Goal: Information Seeking & Learning: Learn about a topic

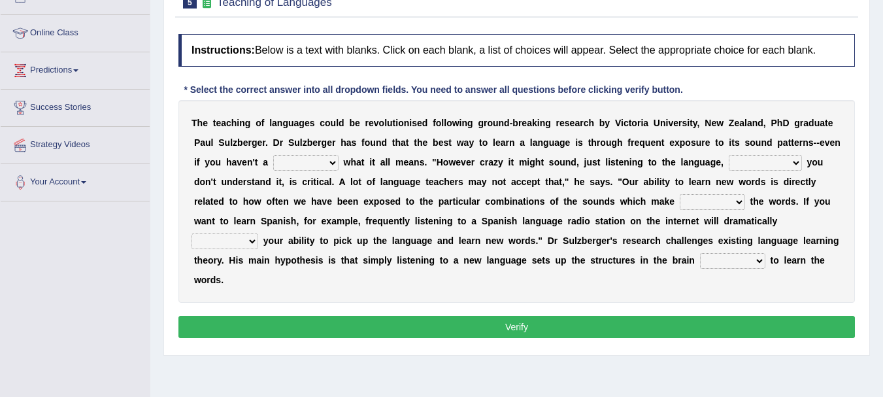
scroll to position [159, 0]
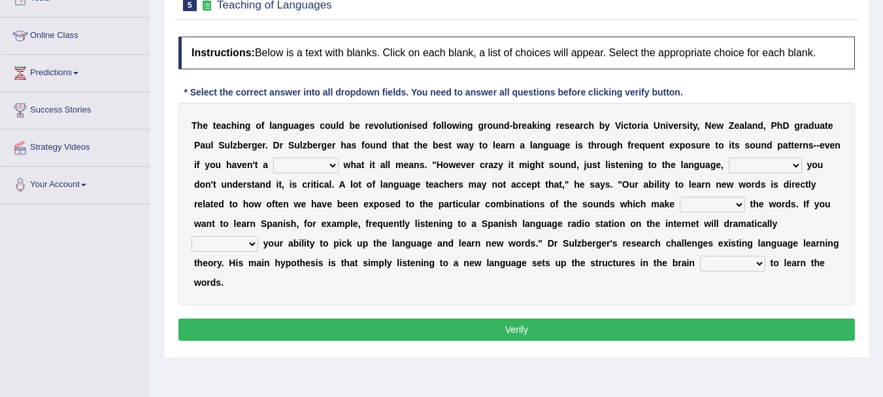
click at [437, 331] on button "Verify" at bounding box center [516, 329] width 676 height 22
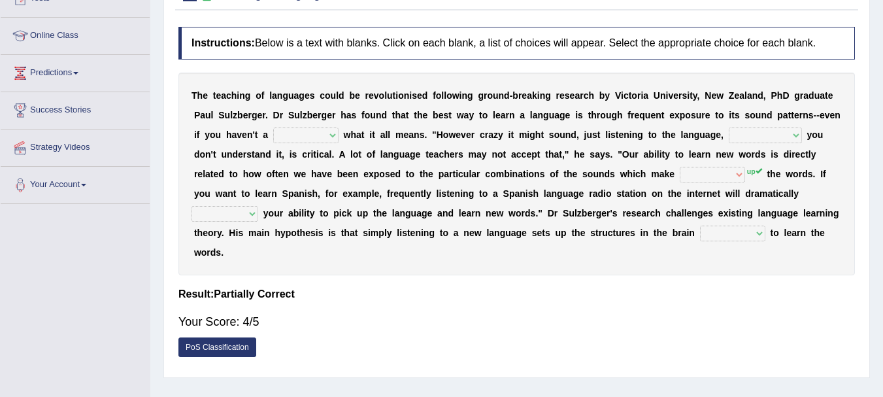
click at [429, 326] on div "Your Score: 4/5" at bounding box center [516, 321] width 676 height 31
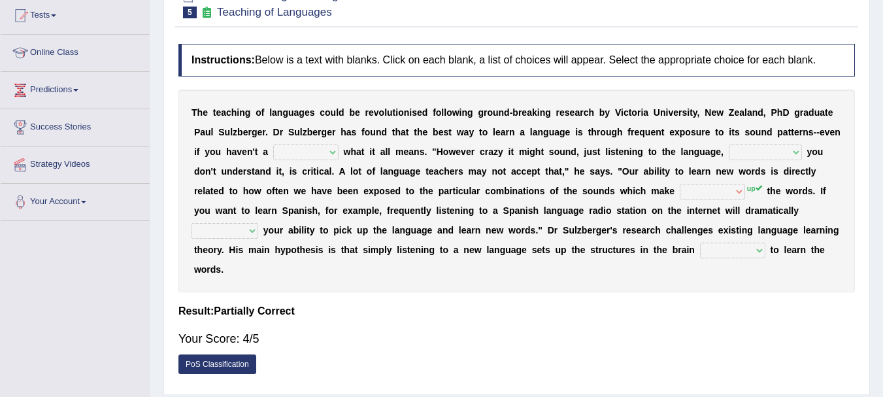
scroll to position [0, 0]
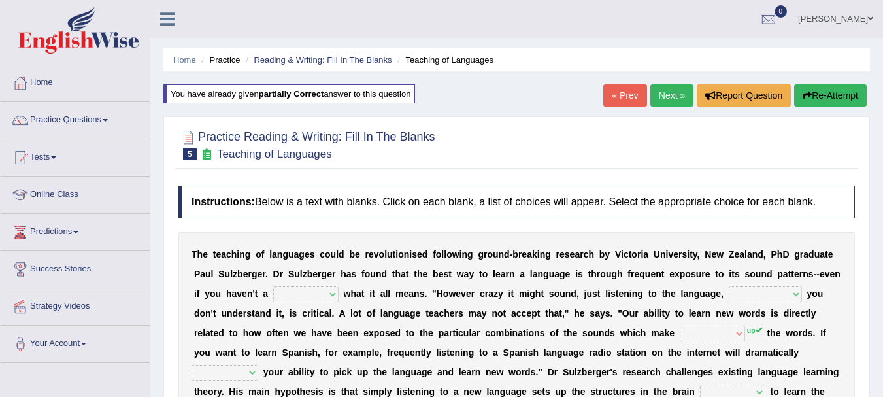
click at [649, 190] on h4 "Instructions: Below is a text with blanks. Click on each blank, a list of choic…" at bounding box center [516, 202] width 676 height 33
click at [93, 120] on link "Practice Questions" at bounding box center [75, 118] width 149 height 33
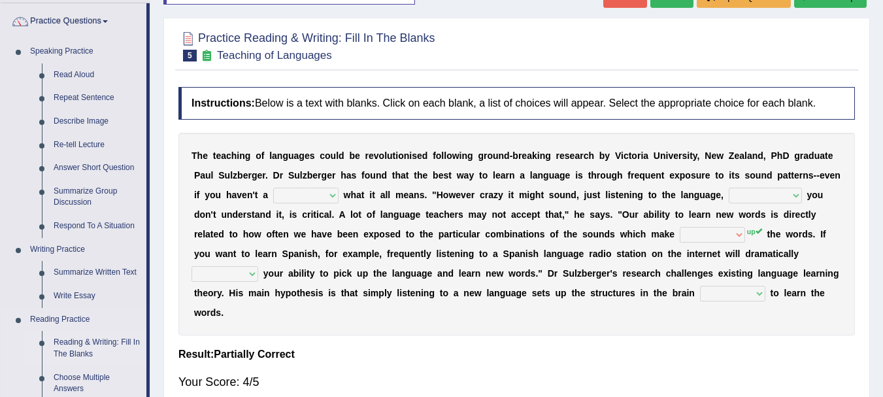
scroll to position [196, 0]
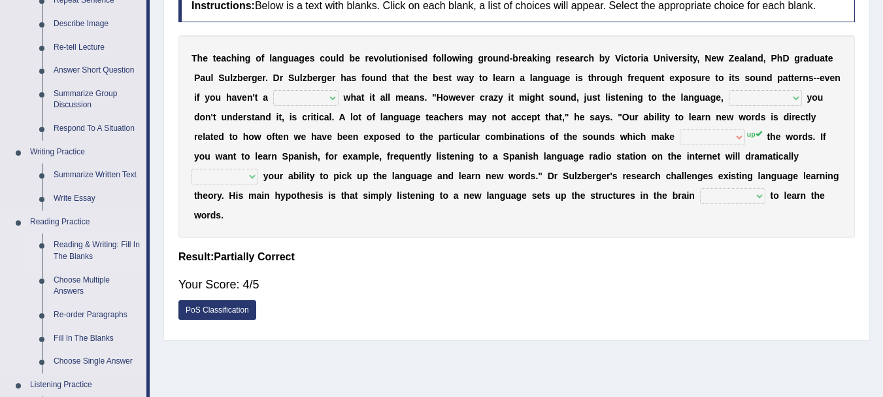
click at [89, 242] on link "Reading & Writing: Fill In The Blanks" at bounding box center [97, 250] width 99 height 35
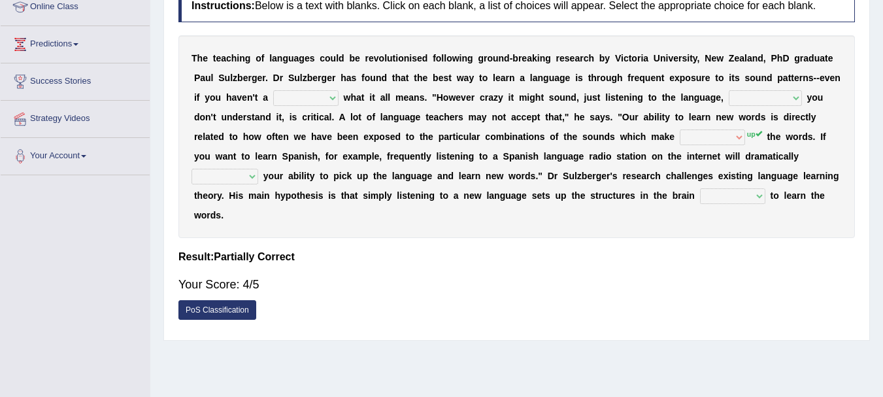
scroll to position [290, 0]
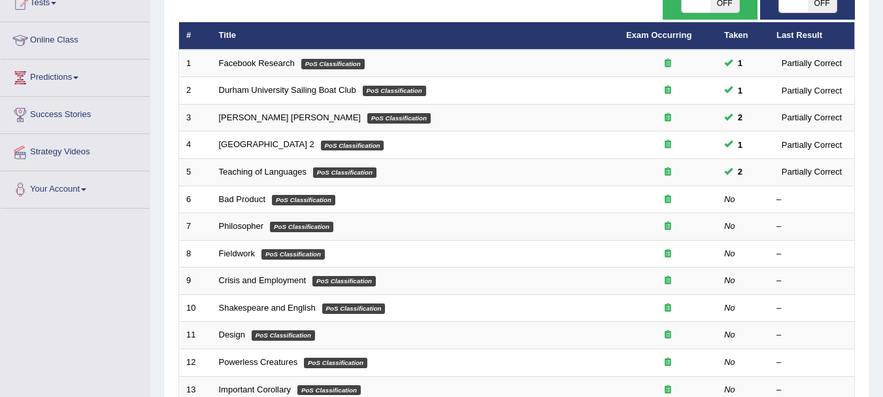
scroll to position [76, 0]
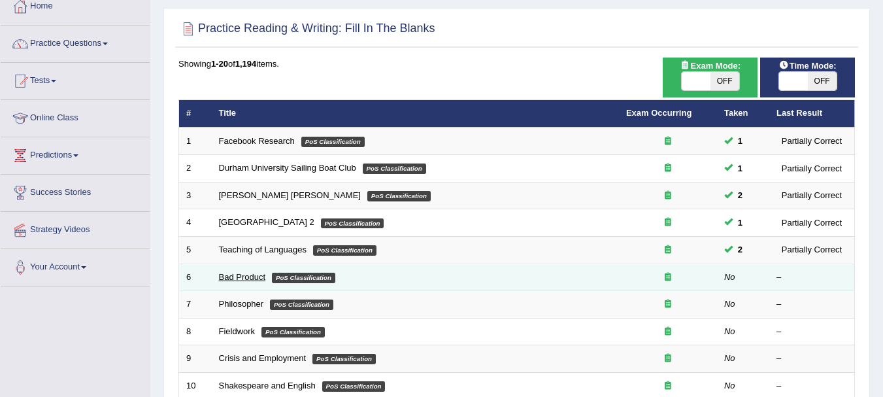
click at [250, 274] on link "Bad Product" at bounding box center [242, 277] width 47 height 10
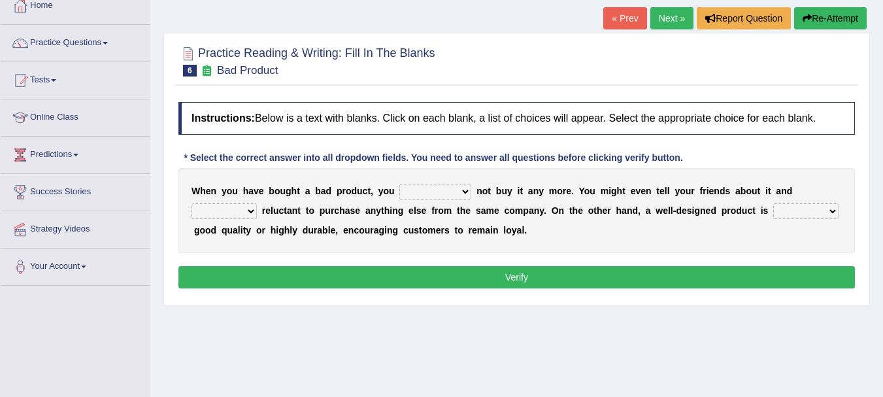
scroll to position [65, 0]
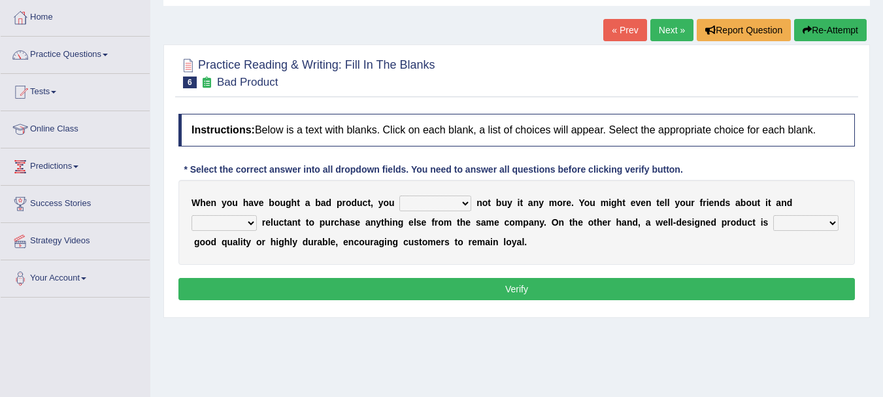
click at [439, 203] on select "would have should have should" at bounding box center [435, 203] width 72 height 16
select select "would"
click at [399, 195] on select "would have should have should" at bounding box center [435, 203] width 72 height 16
click at [216, 227] on select "is are be being" at bounding box center [224, 223] width 65 height 16
select select "being"
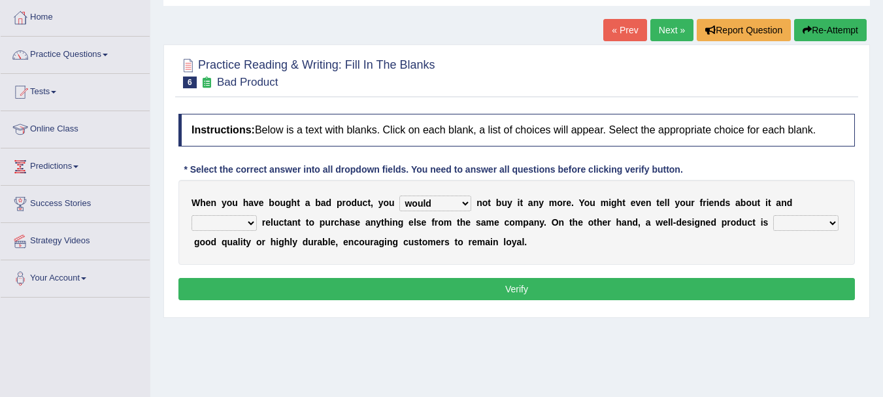
click at [192, 215] on select "is are be being" at bounding box center [224, 223] width 65 height 16
click at [797, 224] on select "both also neither either" at bounding box center [805, 223] width 65 height 16
select select "neither"
click at [773, 215] on select "both also neither either" at bounding box center [805, 223] width 65 height 16
click at [523, 290] on button "Verify" at bounding box center [516, 289] width 676 height 22
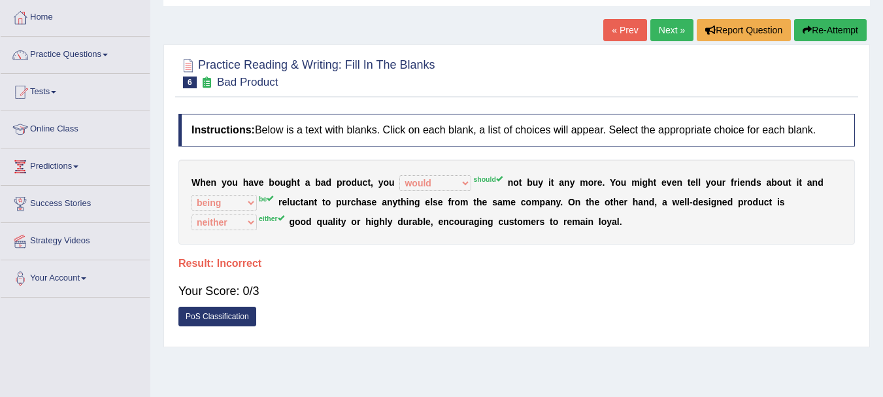
click at [825, 26] on button "Re-Attempt" at bounding box center [830, 30] width 73 height 22
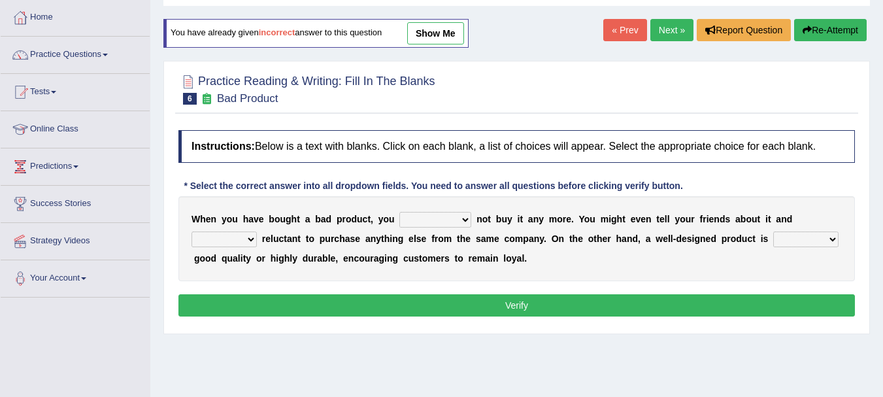
scroll to position [65, 0]
click at [449, 220] on select "would have should have should" at bounding box center [435, 220] width 72 height 16
select select "should"
click at [399, 212] on select "would have should have should" at bounding box center [435, 220] width 72 height 16
click at [237, 235] on select "is are be being" at bounding box center [224, 239] width 65 height 16
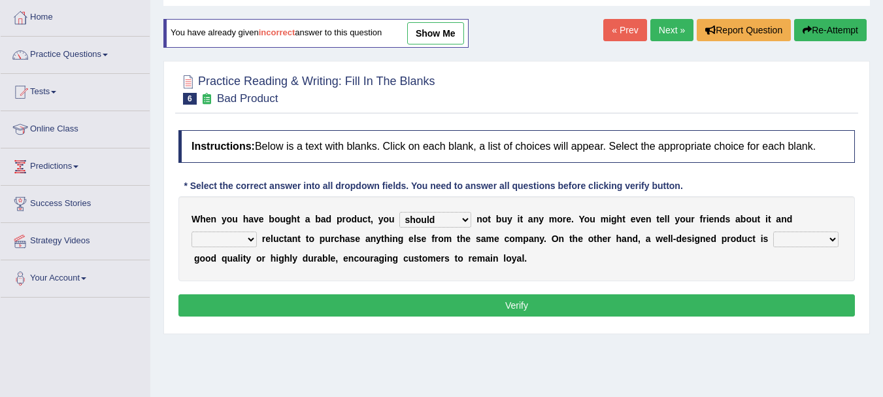
select select "is"
click at [192, 231] on select "is are be being" at bounding box center [224, 239] width 65 height 16
click at [819, 229] on div "W h e n y o u h a v e b o u g h t a b a d p r o d u c t , y o u would have shou…" at bounding box center [516, 238] width 676 height 85
click at [819, 243] on select "both also neither either" at bounding box center [805, 239] width 65 height 16
select select "either"
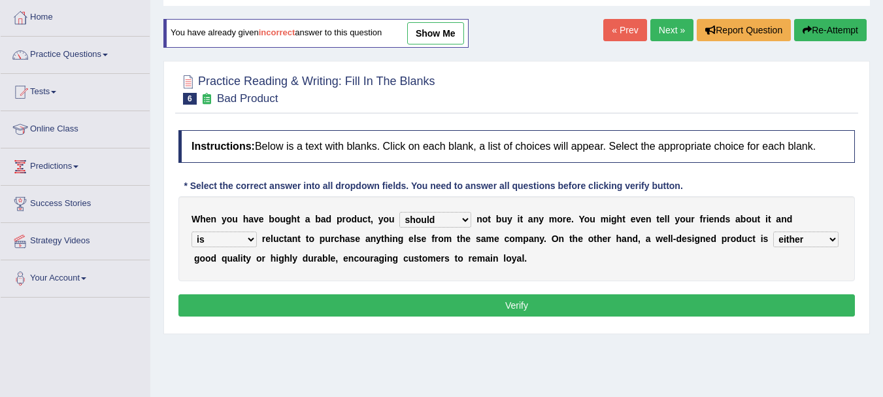
click at [773, 231] on select "both also neither either" at bounding box center [805, 239] width 65 height 16
click at [633, 307] on button "Verify" at bounding box center [516, 305] width 676 height 22
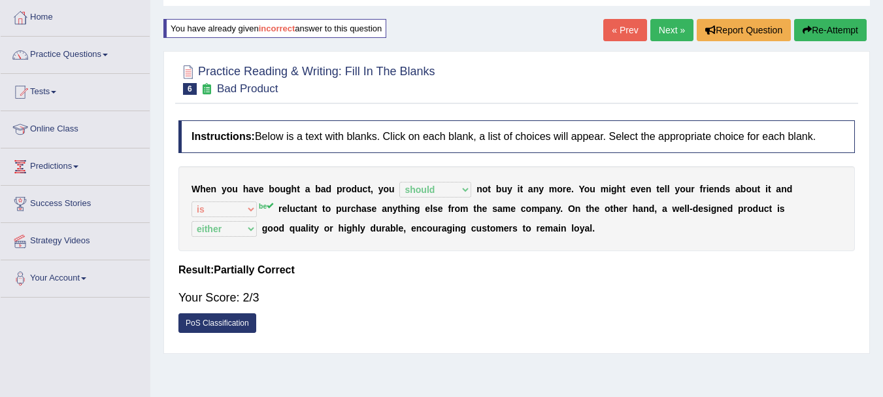
click at [182, 317] on link "PoS Classification" at bounding box center [217, 323] width 78 height 20
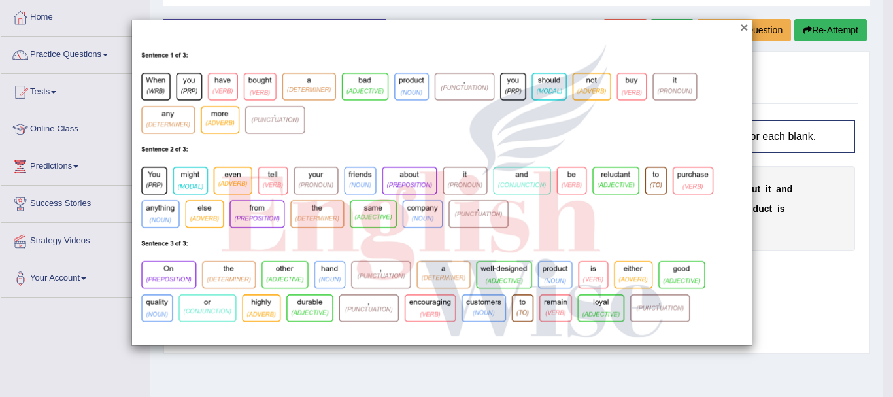
click at [743, 26] on button "×" at bounding box center [744, 27] width 8 height 14
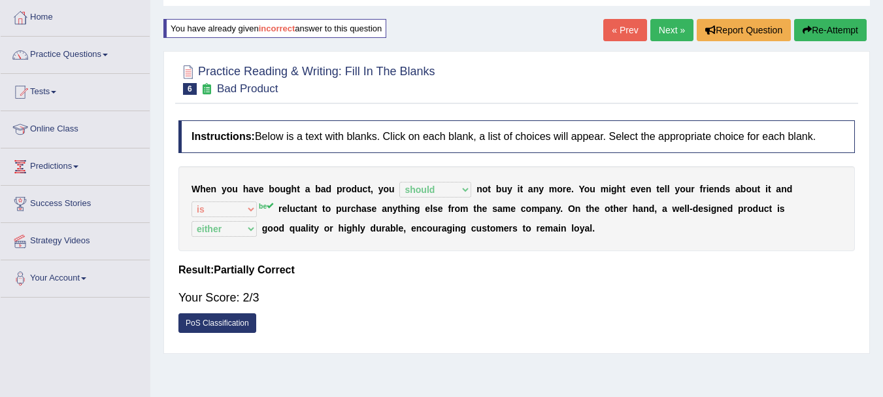
click at [230, 318] on link "PoS Classification" at bounding box center [217, 323] width 78 height 20
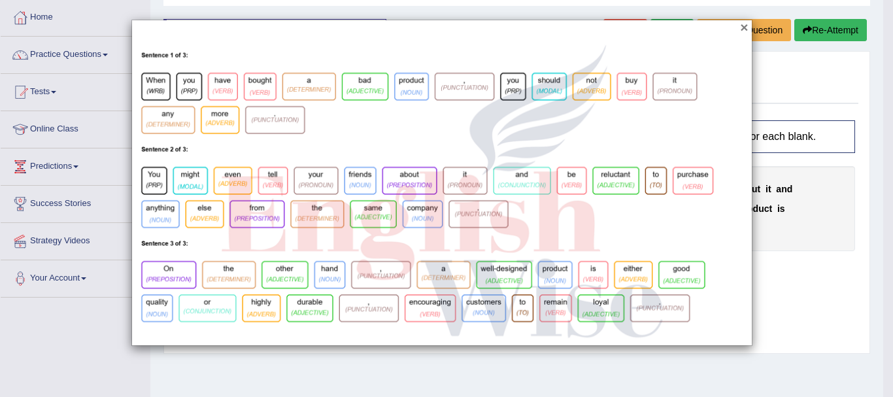
click at [747, 26] on button "×" at bounding box center [744, 27] width 8 height 14
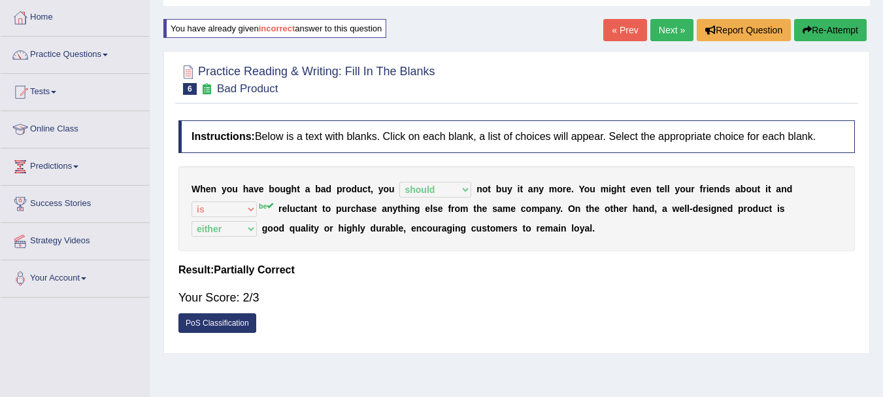
click at [208, 316] on link "PoS Classification" at bounding box center [217, 323] width 78 height 20
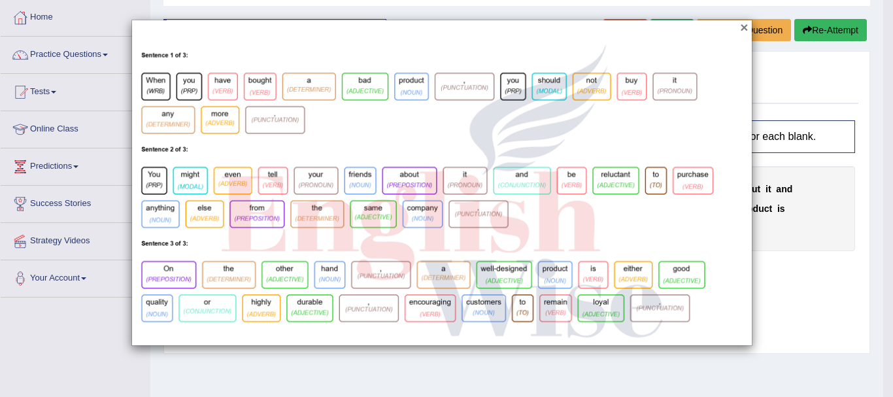
click at [744, 27] on button "×" at bounding box center [744, 27] width 8 height 14
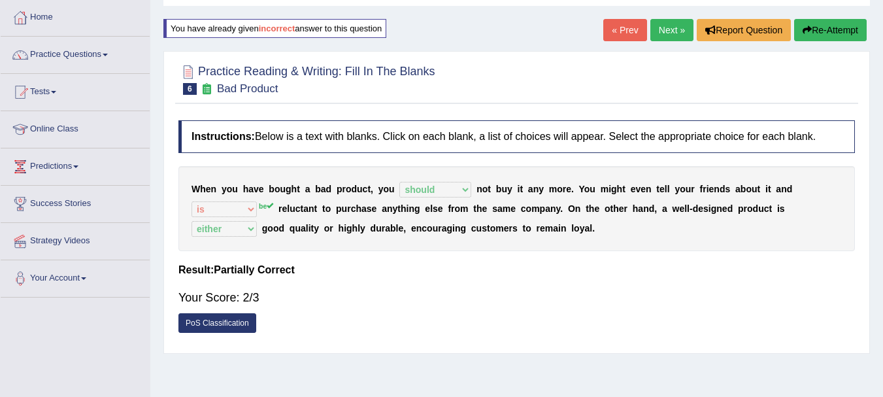
click at [671, 31] on link "Next »" at bounding box center [671, 30] width 43 height 22
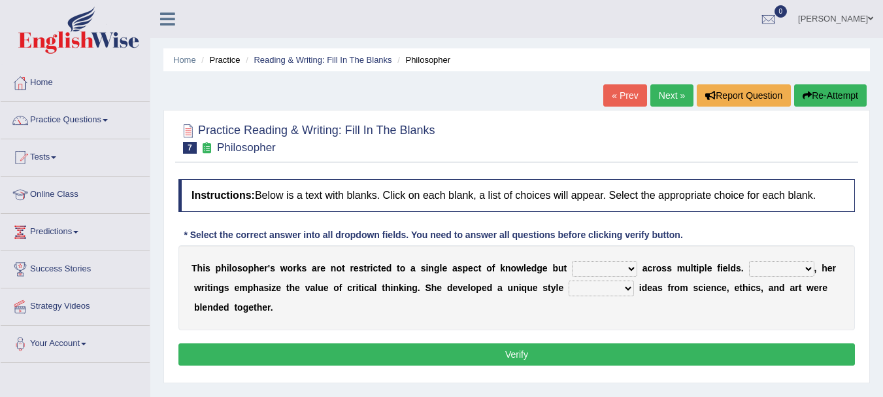
click at [608, 264] on select "constrain contain assemble extend" at bounding box center [604, 269] width 65 height 16
select select "constrain"
click at [572, 261] on select "constrain contain assemble extend" at bounding box center [604, 269] width 65 height 16
click at [610, 258] on div "T h i s p h i l o s o p h e r ' s w o r k s a r e n o t r e s t r i c t e d t o…" at bounding box center [516, 287] width 676 height 85
click at [612, 272] on select "constrain contain assemble extend" at bounding box center [604, 269] width 65 height 16
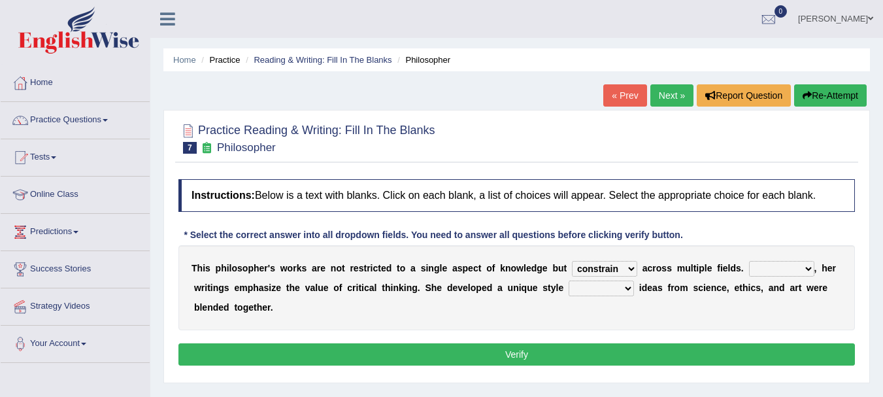
click at [613, 270] on select "constrain contain assemble extend" at bounding box center [604, 269] width 65 height 16
click at [787, 267] on select "Rather So Moreover Likely" at bounding box center [781, 269] width 65 height 16
click at [648, 346] on button "Verify" at bounding box center [516, 354] width 676 height 22
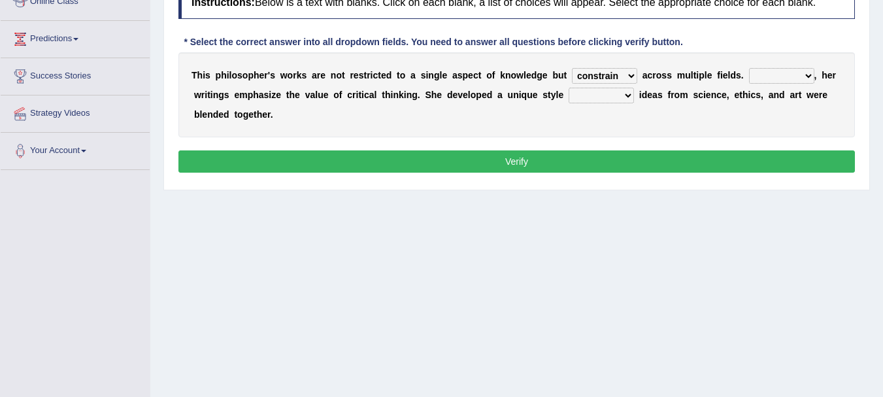
scroll to position [196, 0]
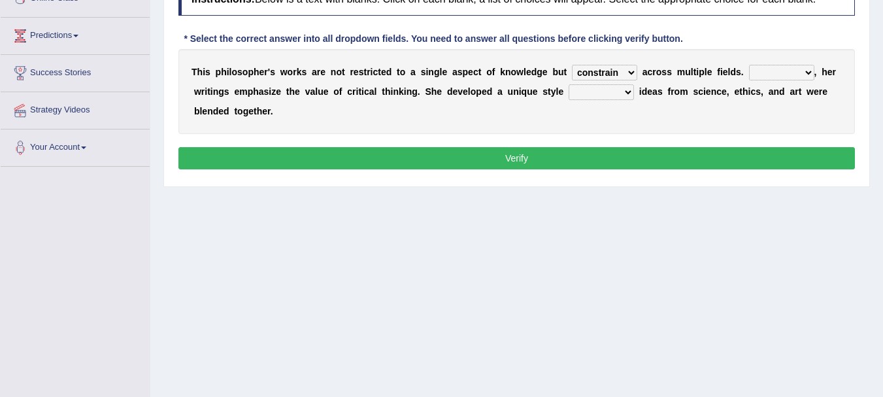
click at [790, 61] on div "T h i s p h i l o s o p h e r ' s w o r k s a r e n o t r e s t r i c t e d t o…" at bounding box center [516, 91] width 676 height 85
click at [790, 77] on select "Rather So Moreover Likely" at bounding box center [781, 73] width 65 height 16
select select "Moreover"
click at [749, 65] on select "Rather So Moreover Likely" at bounding box center [781, 73] width 65 height 16
click at [608, 95] on select "in that that which in which" at bounding box center [601, 92] width 65 height 16
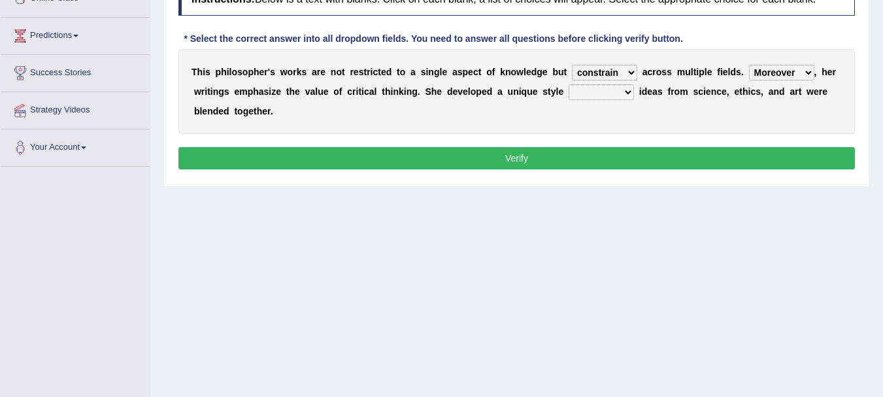
select select "in which"
click at [569, 84] on select "in that that which in which" at bounding box center [601, 92] width 65 height 16
click at [603, 159] on button "Verify" at bounding box center [516, 158] width 676 height 22
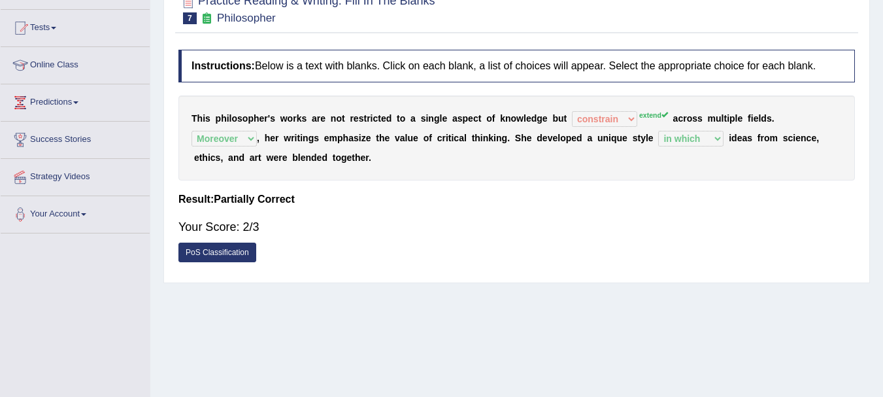
scroll to position [0, 0]
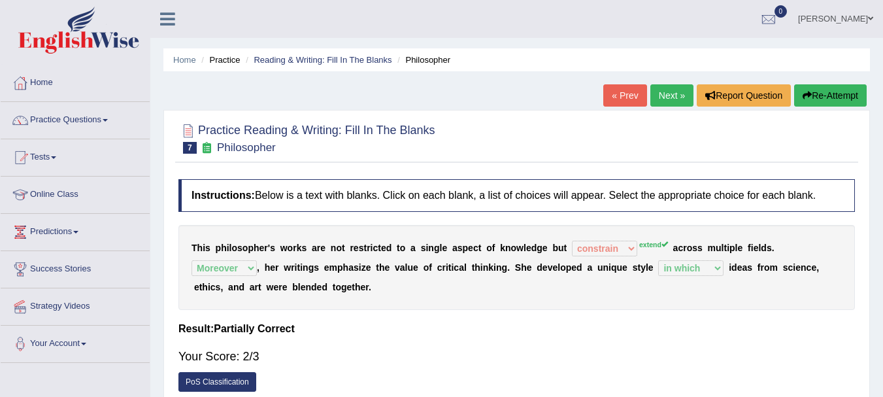
click at [673, 94] on link "Next »" at bounding box center [671, 95] width 43 height 22
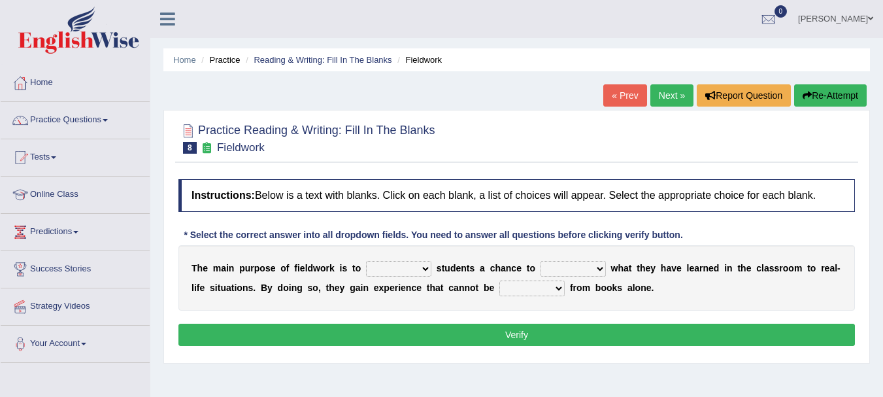
click at [406, 270] on select "resemble stow rave offer" at bounding box center [398, 269] width 65 height 16
select select "offer"
click at [366, 261] on select "resemble stow rave offer" at bounding box center [398, 269] width 65 height 16
click at [571, 273] on select "compare align apply dismount" at bounding box center [573, 269] width 65 height 16
select select "apply"
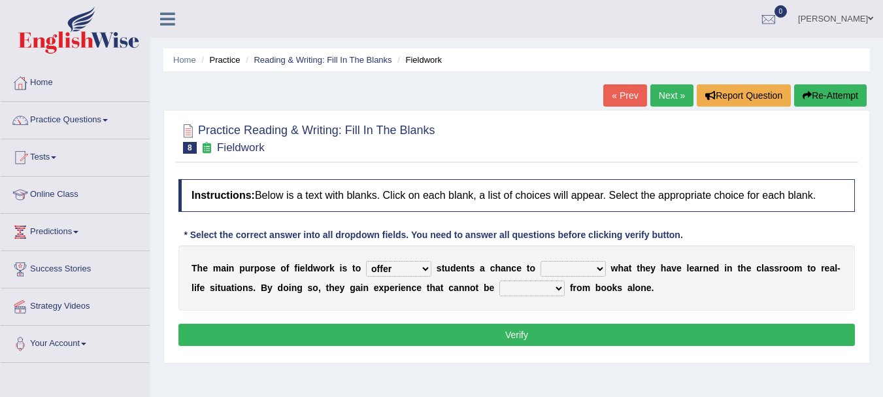
click at [541, 261] on select "compare align apply dismount" at bounding box center [573, 269] width 65 height 16
click at [544, 290] on select "originated prepared obtained touted" at bounding box center [531, 288] width 65 height 16
select select "originated"
click at [499, 280] on select "originated prepared obtained touted" at bounding box center [531, 288] width 65 height 16
click at [544, 336] on button "Verify" at bounding box center [516, 335] width 676 height 22
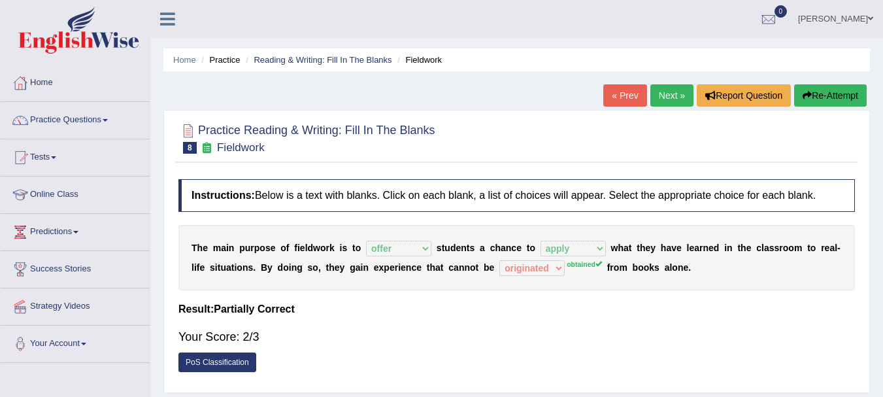
click at [665, 98] on link "Next »" at bounding box center [671, 95] width 43 height 22
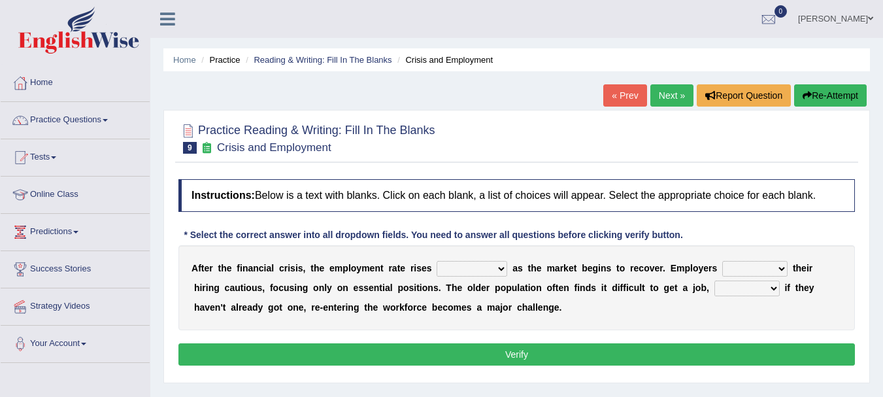
click at [622, 86] on link "« Prev" at bounding box center [624, 95] width 43 height 22
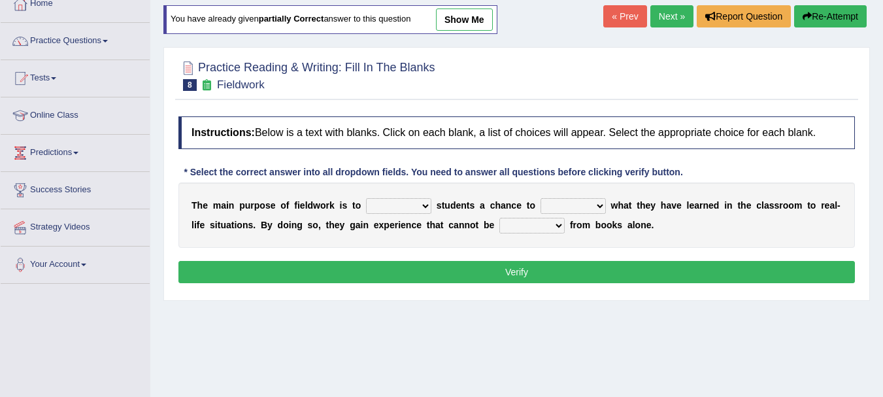
scroll to position [28, 0]
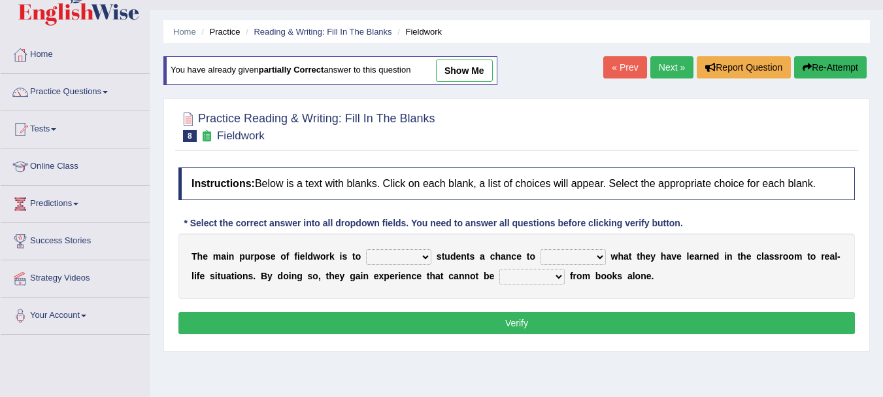
click at [535, 276] on select "originated prepared obtained touted" at bounding box center [531, 277] width 65 height 16
select select "originated"
click at [499, 269] on select "originated prepared obtained touted" at bounding box center [531, 277] width 65 height 16
click at [402, 262] on select "resemble stow rave offer" at bounding box center [398, 257] width 65 height 16
select select "offer"
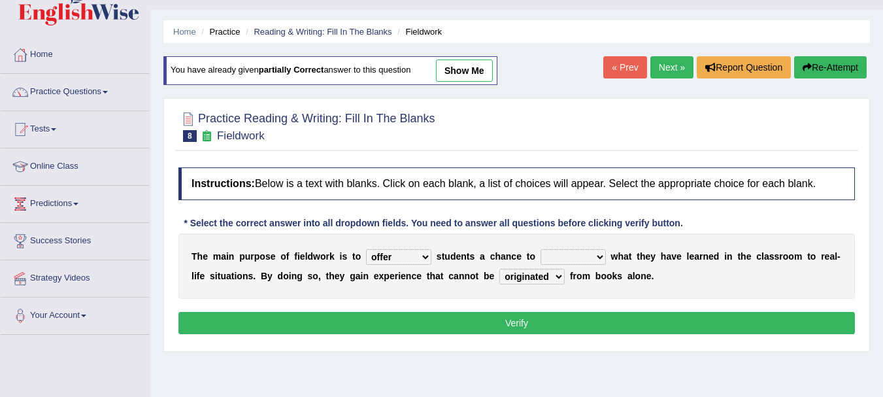
click at [366, 249] on select "resemble stow rave offer" at bounding box center [398, 257] width 65 height 16
click at [406, 338] on div "Instructions: Below is a text with blanks. Click on each blank, a list of choic…" at bounding box center [516, 253] width 683 height 184
click at [571, 264] on select "compare align apply dismount" at bounding box center [573, 257] width 65 height 16
select select "apply"
click at [541, 249] on select "compare align apply dismount" at bounding box center [573, 257] width 65 height 16
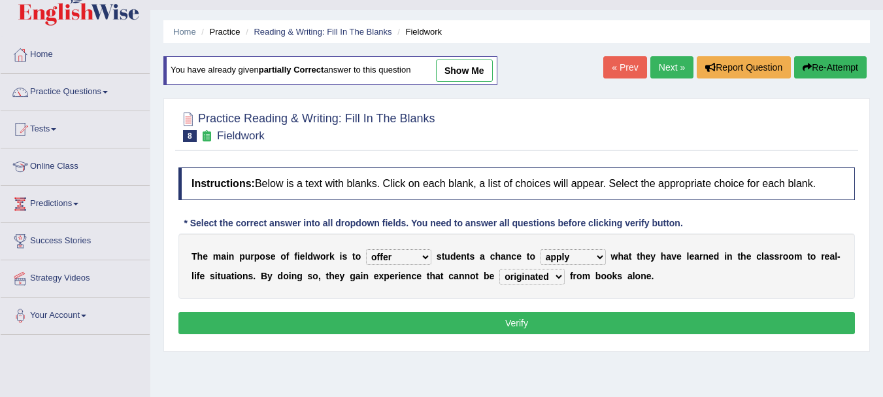
click at [564, 319] on button "Verify" at bounding box center [516, 323] width 676 height 22
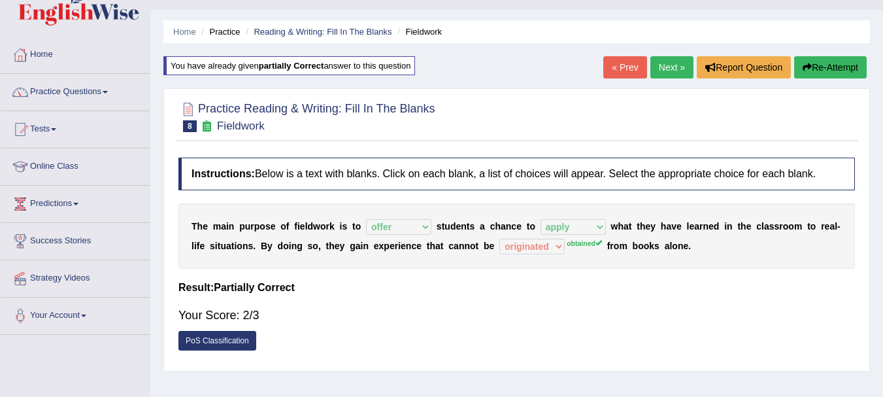
click at [235, 343] on link "PoS Classification" at bounding box center [217, 341] width 78 height 20
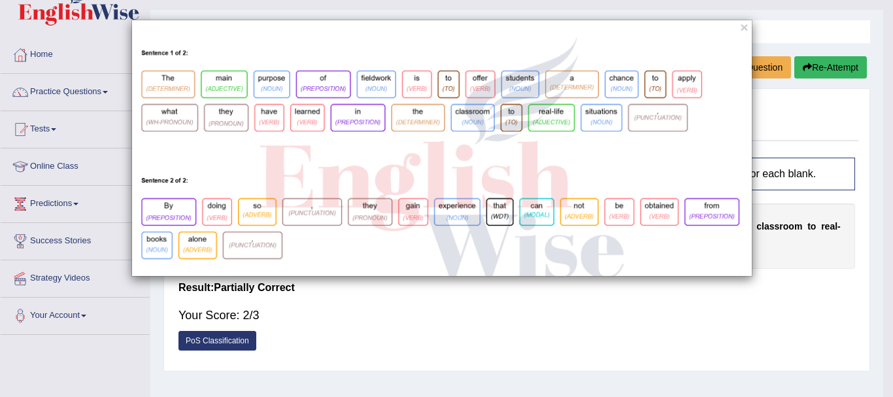
drag, startPoint x: 625, startPoint y: 284, endPoint x: 620, endPoint y: 290, distance: 8.4
click at [622, 288] on div "×" at bounding box center [446, 198] width 893 height 397
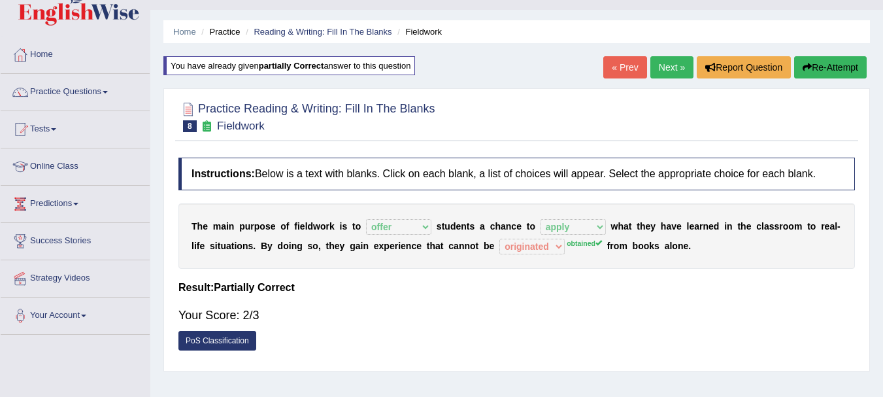
click at [591, 243] on sup "obtained" at bounding box center [584, 243] width 35 height 8
click at [662, 61] on link "Next »" at bounding box center [671, 67] width 43 height 22
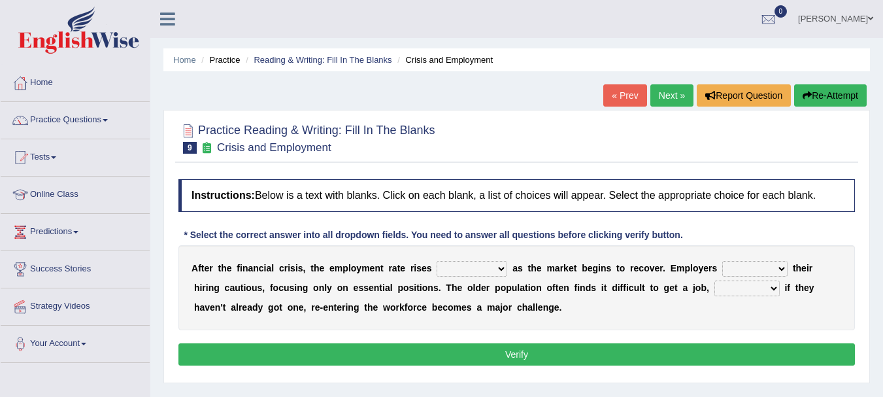
click at [469, 270] on select "normally conversely strenuously sharply" at bounding box center [472, 269] width 71 height 16
select select "normally"
click at [437, 261] on select "normally conversely strenuously sharply" at bounding box center [472, 269] width 71 height 16
click at [737, 273] on select "keeping kept keep are kept" at bounding box center [754, 269] width 65 height 16
select select "keep"
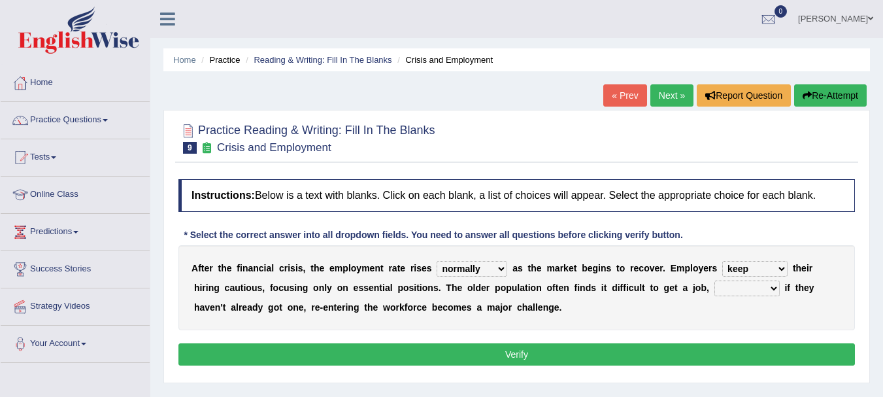
click at [722, 261] on select "keeping kept keep are kept" at bounding box center [754, 269] width 65 height 16
click at [741, 291] on select "although while then because" at bounding box center [746, 288] width 65 height 16
select select "because"
click at [714, 280] on select "although while then because" at bounding box center [746, 288] width 65 height 16
click at [342, 356] on button "Verify" at bounding box center [516, 354] width 676 height 22
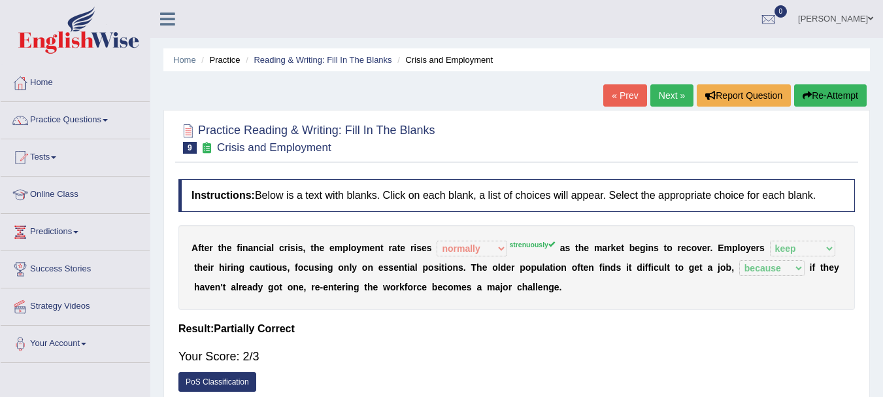
click at [533, 245] on sup "strenuously" at bounding box center [532, 245] width 46 height 8
click at [215, 375] on link "PoS Classification" at bounding box center [217, 382] width 78 height 20
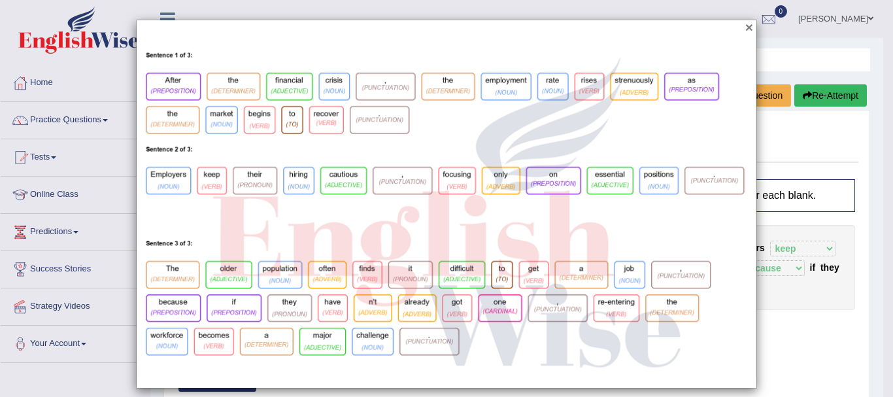
click at [746, 25] on button "×" at bounding box center [749, 27] width 8 height 14
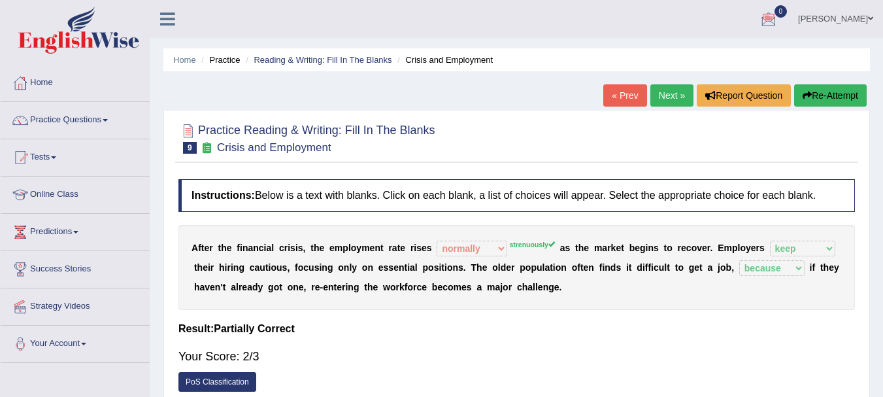
drag, startPoint x: 846, startPoint y: 93, endPoint x: 797, endPoint y: 180, distance: 99.8
click at [803, 181] on div "Home Practice Reading & Writing: Fill In The Blanks Crisis and Employment « Pre…" at bounding box center [516, 327] width 733 height 654
click at [666, 90] on link "Next »" at bounding box center [671, 95] width 43 height 22
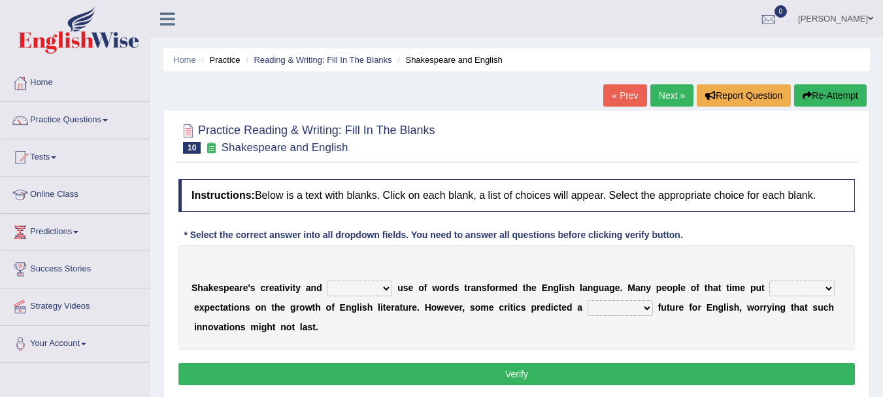
click at [361, 290] on select "idealized intensive fancied inventive" at bounding box center [359, 288] width 65 height 16
select select "inventive"
click at [327, 280] on select "idealized intensive fancied inventive" at bounding box center [359, 288] width 65 height 16
click at [773, 288] on select "wide much high more" at bounding box center [801, 288] width 65 height 16
select select "high"
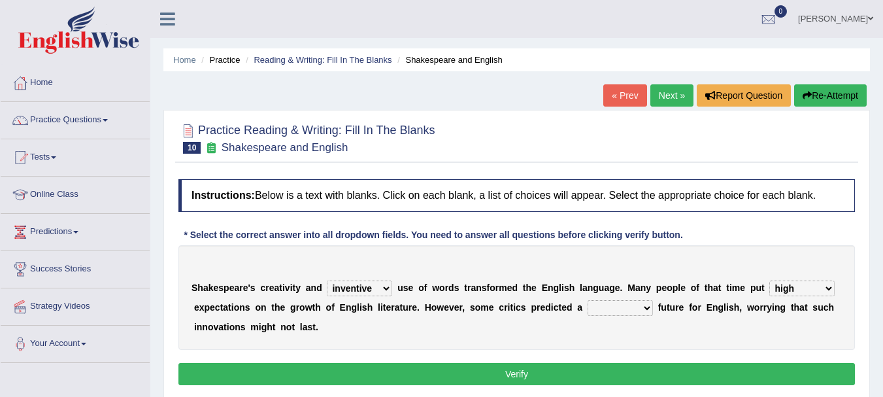
click at [769, 280] on select "wide much high more" at bounding box center [801, 288] width 65 height 16
click at [608, 306] on select "monetary promising irresistible daunting" at bounding box center [620, 308] width 65 height 16
select select "monetary"
click at [588, 300] on select "monetary promising irresistible daunting" at bounding box center [620, 308] width 65 height 16
click at [628, 363] on button "Verify" at bounding box center [516, 374] width 676 height 22
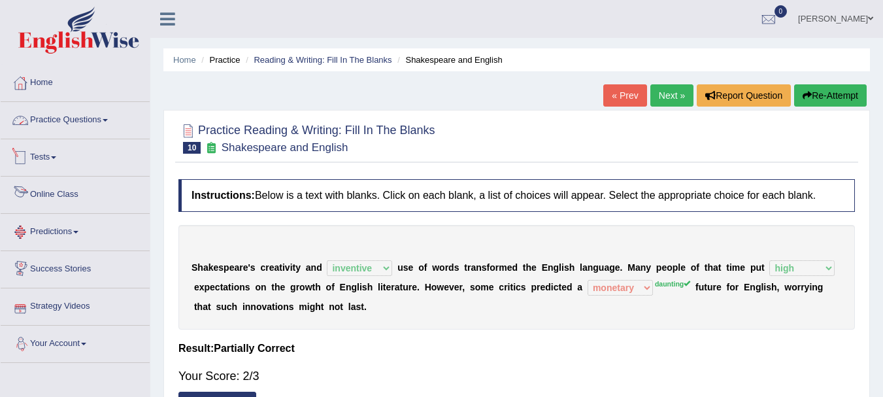
click at [103, 127] on link "Practice Questions" at bounding box center [75, 118] width 149 height 33
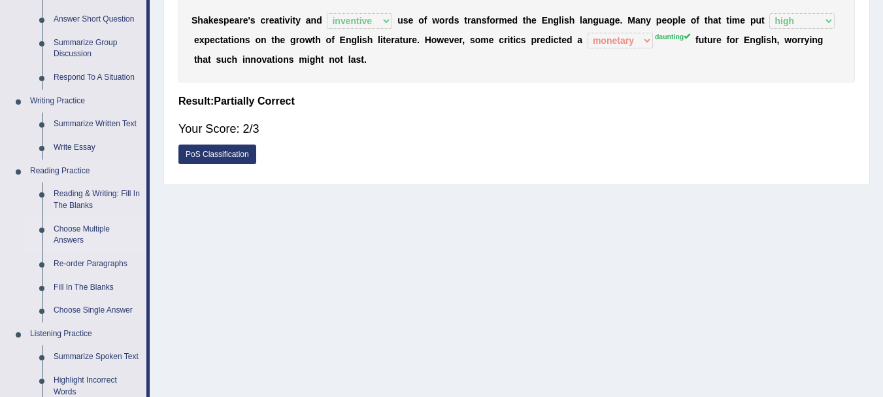
scroll to position [327, 0]
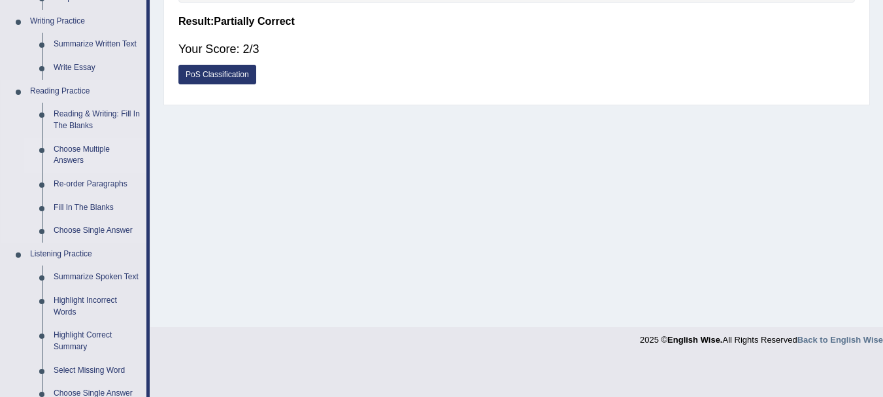
click at [90, 150] on link "Choose Multiple Answers" at bounding box center [97, 155] width 99 height 35
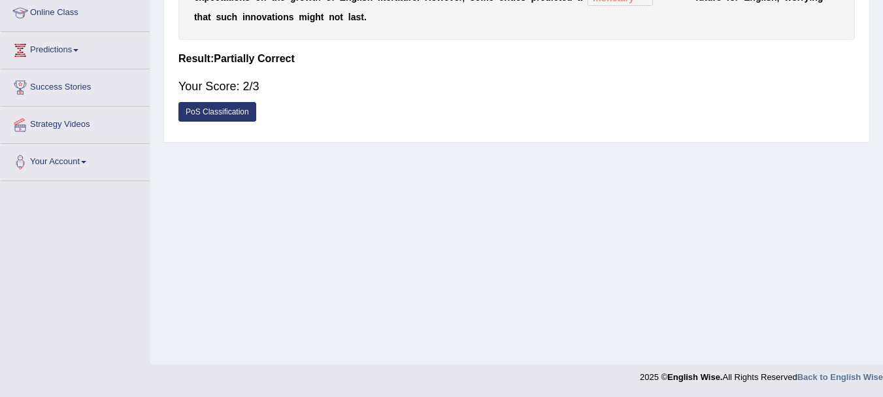
scroll to position [216, 0]
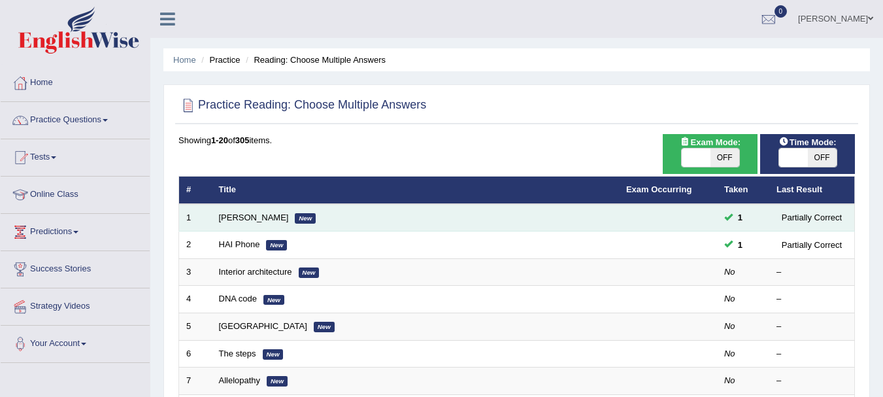
click at [235, 227] on td "[PERSON_NAME] New" at bounding box center [415, 217] width 407 height 27
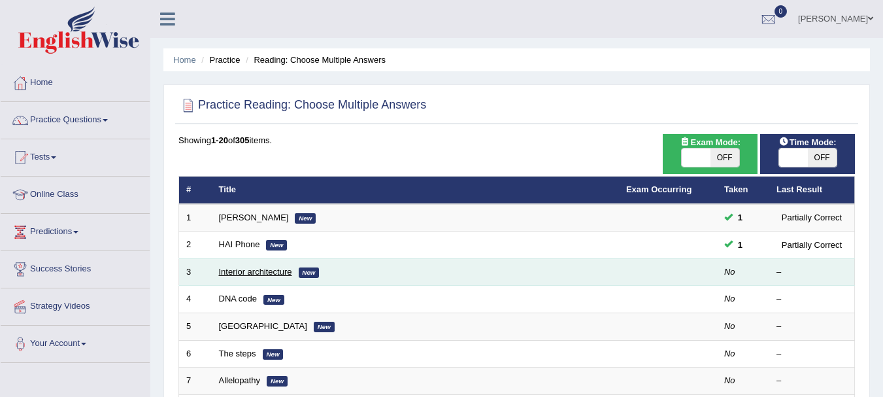
click at [250, 271] on link "Interior architecture" at bounding box center [255, 272] width 73 height 10
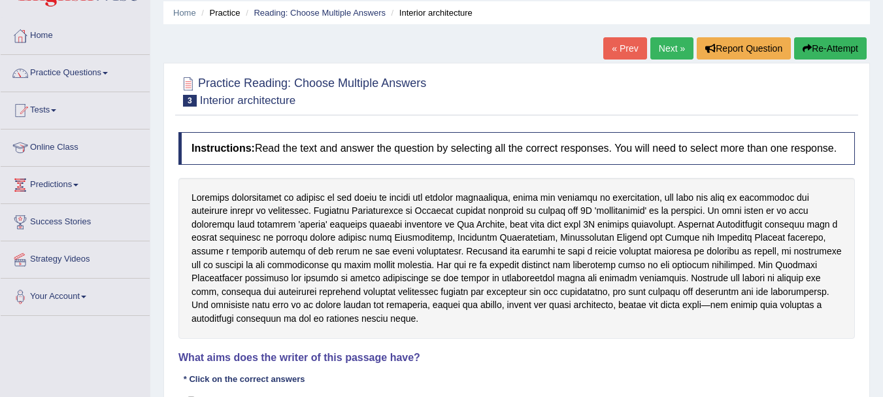
scroll to position [28, 0]
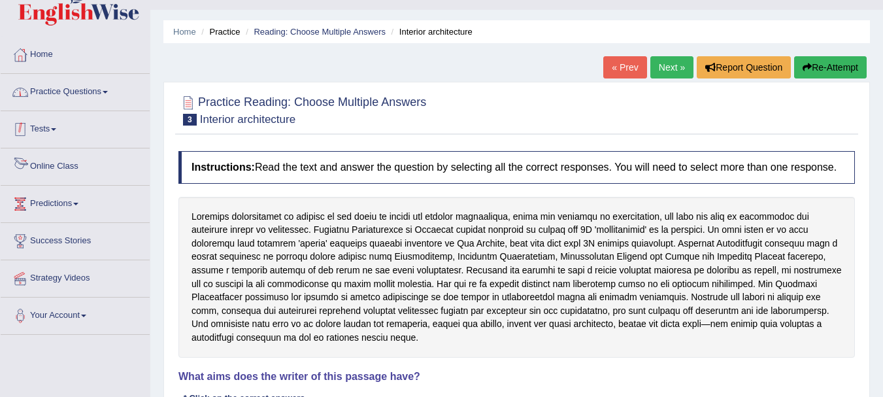
click at [102, 91] on link "Practice Questions" at bounding box center [75, 90] width 149 height 33
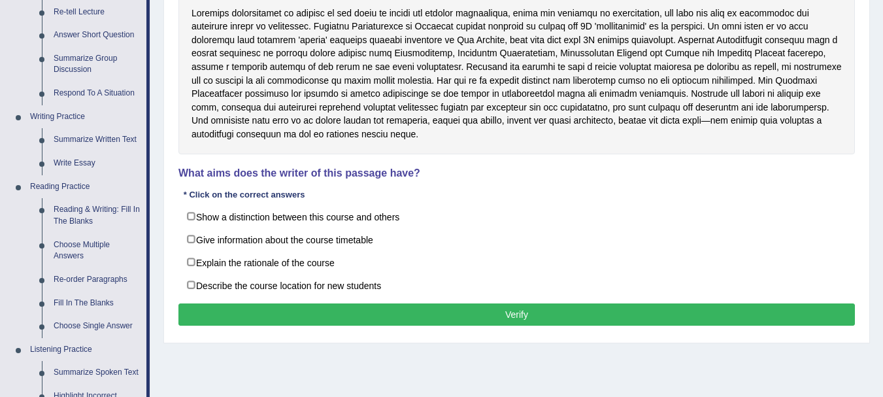
scroll to position [159, 0]
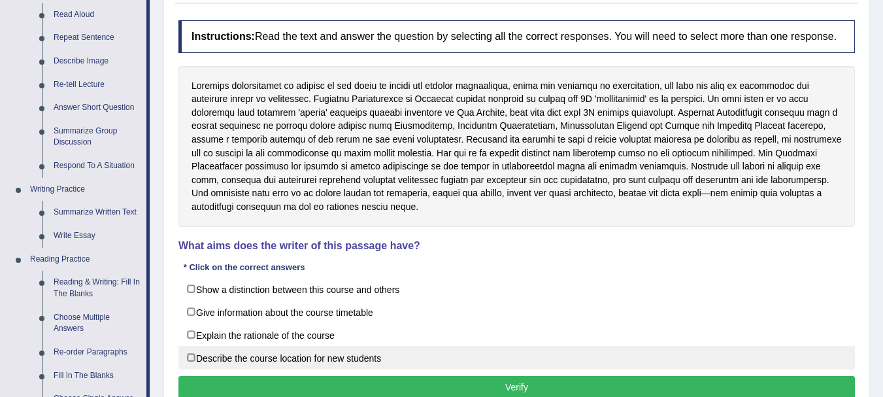
click at [293, 363] on label "Describe the course location for new students" at bounding box center [516, 358] width 676 height 24
checkbox input "true"
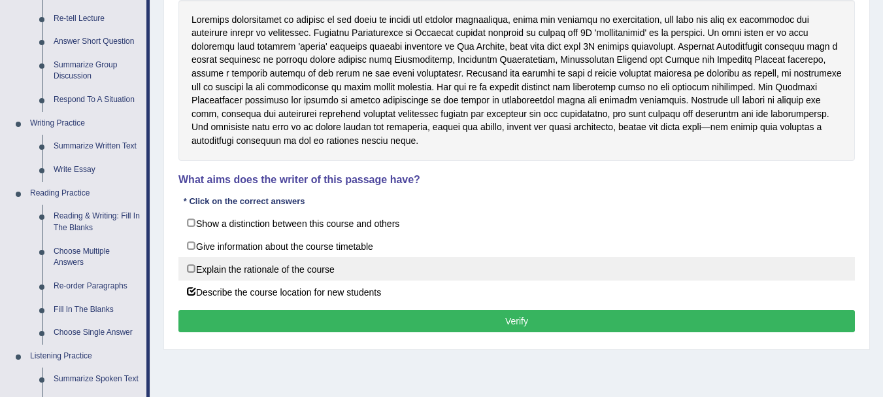
scroll to position [224, 0]
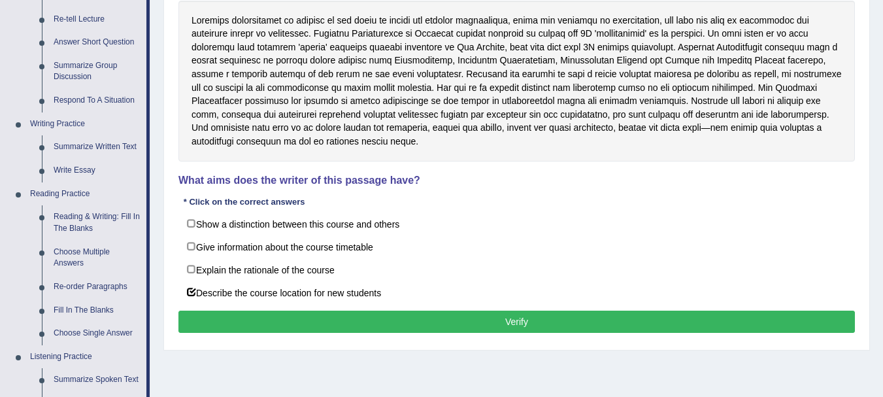
drag, startPoint x: 515, startPoint y: 55, endPoint x: 669, endPoint y: 62, distance: 153.8
click at [669, 62] on div at bounding box center [516, 81] width 676 height 161
click at [510, 322] on button "Verify" at bounding box center [516, 321] width 676 height 22
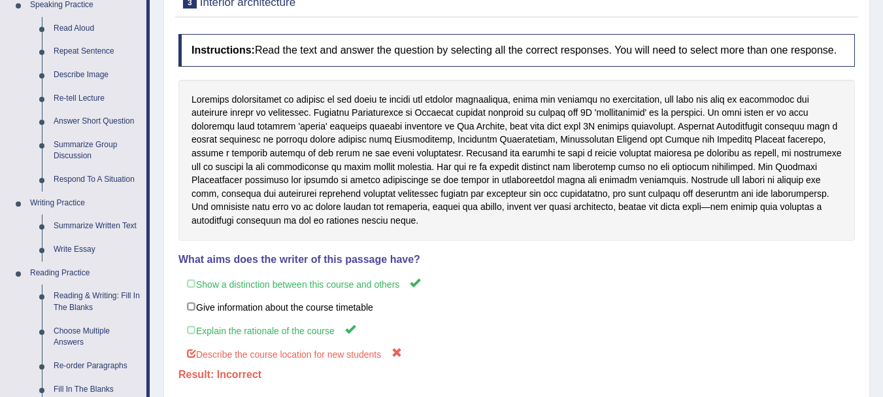
scroll to position [131, 0]
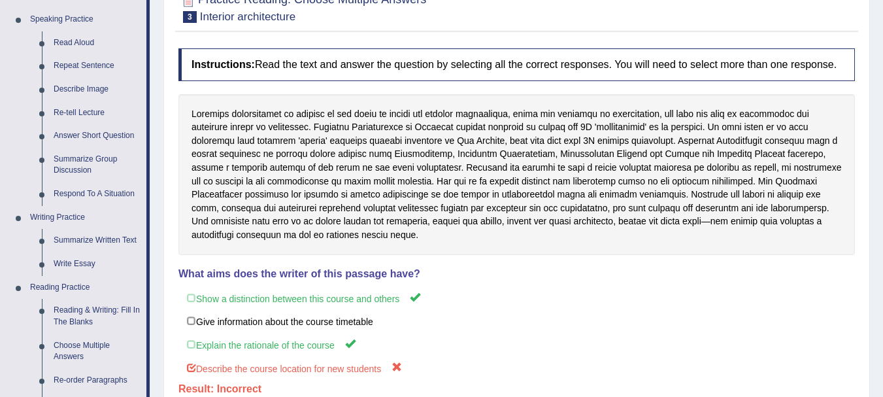
drag, startPoint x: 199, startPoint y: 118, endPoint x: 414, endPoint y: 119, distance: 215.0
click at [414, 119] on div at bounding box center [516, 174] width 676 height 161
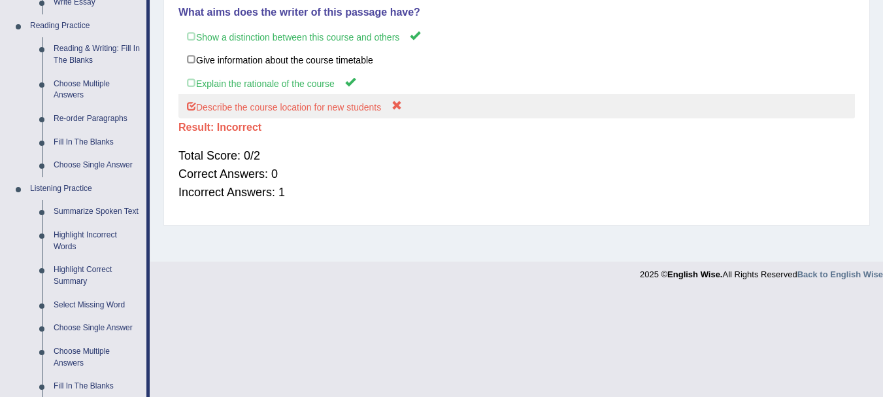
click at [241, 107] on label "Describe the course location for new students" at bounding box center [516, 106] width 676 height 24
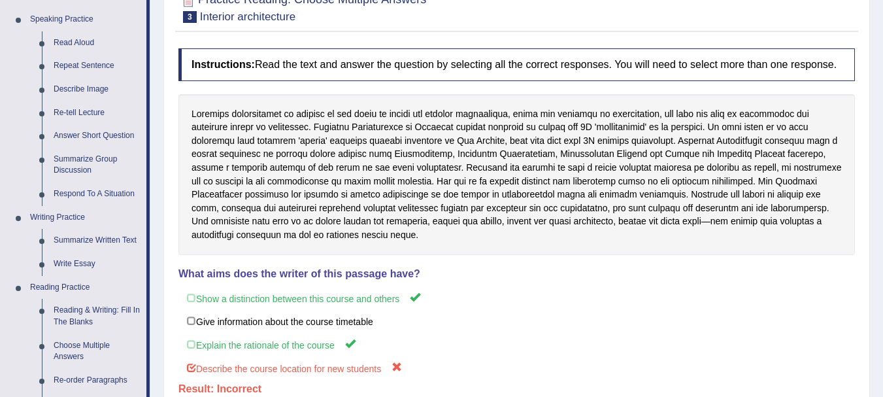
scroll to position [0, 0]
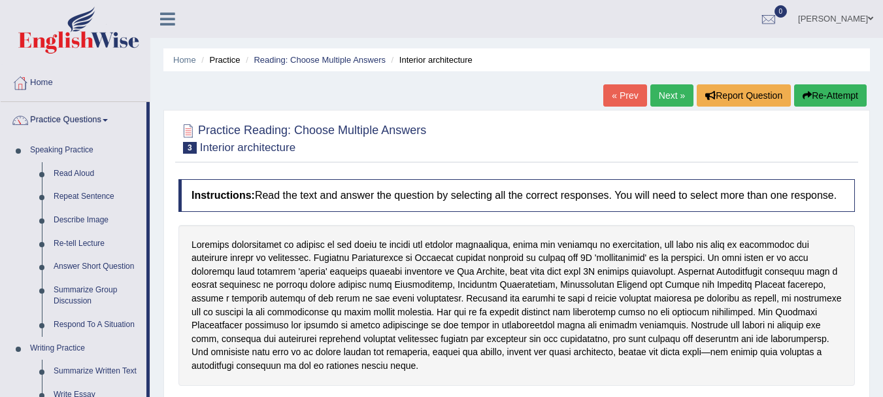
click at [256, 142] on small "Interior architecture" at bounding box center [247, 147] width 95 height 12
click at [650, 94] on link "Next »" at bounding box center [671, 95] width 43 height 22
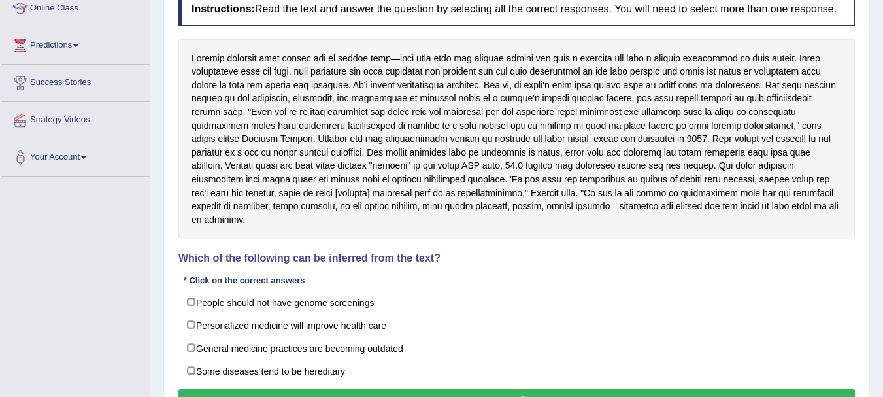
scroll to position [65, 0]
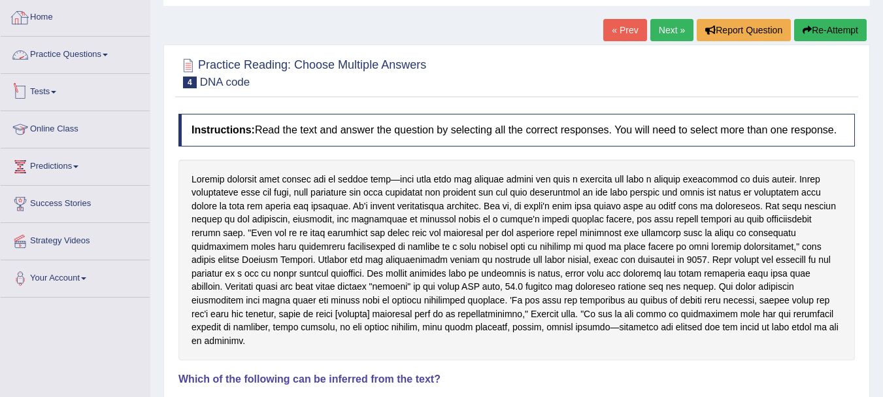
click at [58, 56] on link "Practice Questions" at bounding box center [75, 53] width 149 height 33
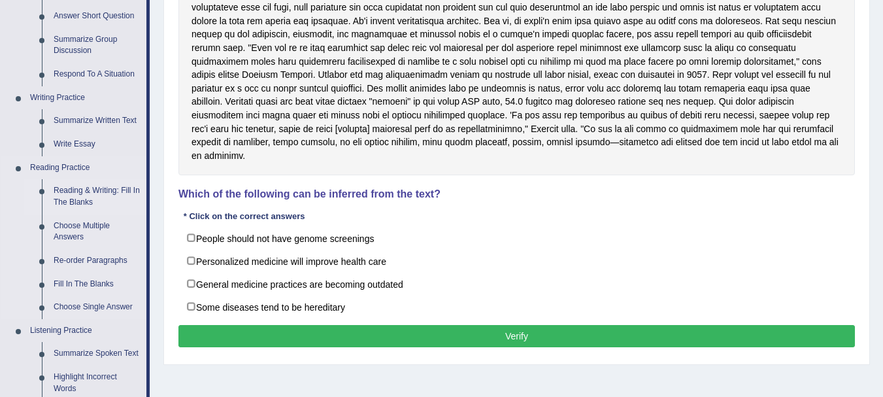
scroll to position [261, 0]
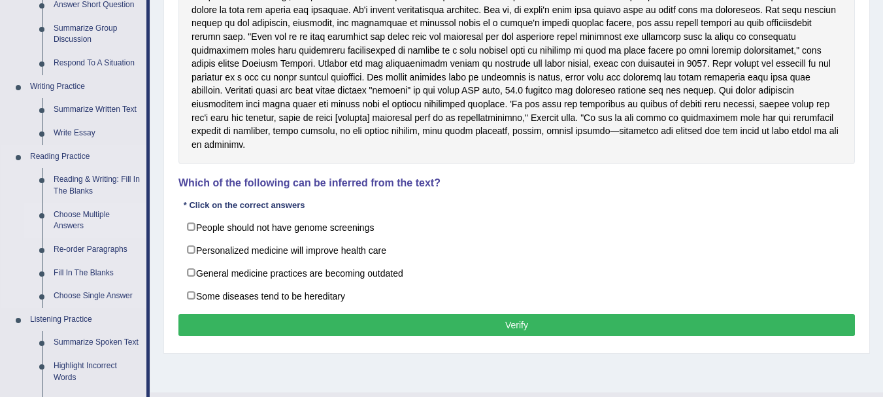
click at [86, 212] on link "Choose Multiple Answers" at bounding box center [97, 220] width 99 height 35
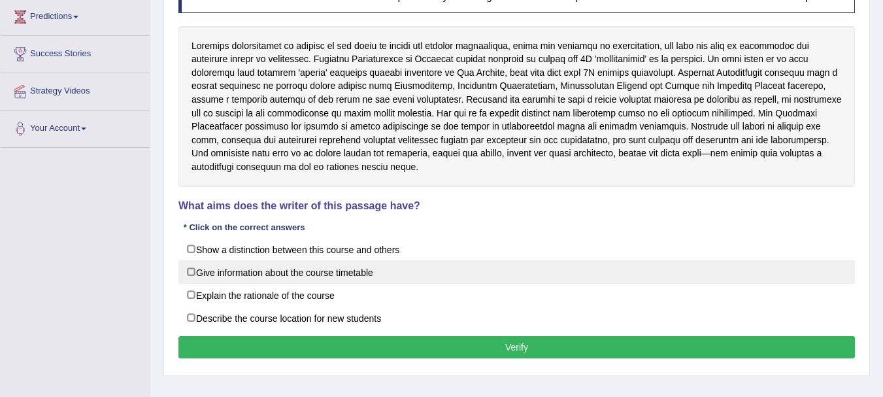
scroll to position [196, 0]
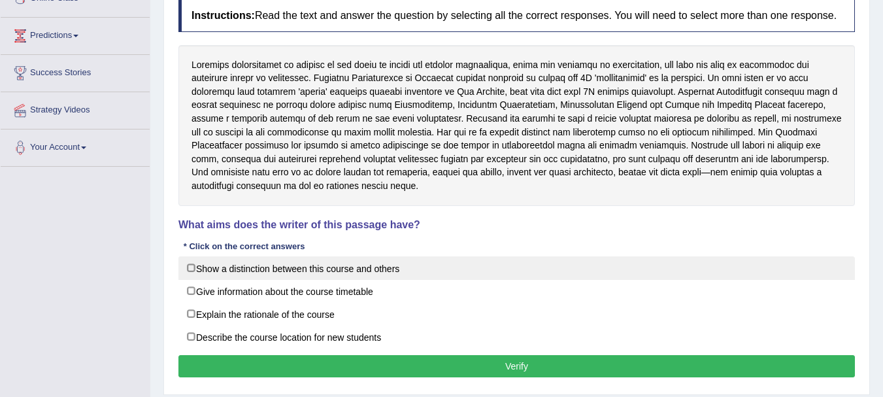
click at [242, 264] on label "Show a distinction between this course and others" at bounding box center [516, 268] width 676 height 24
checkbox input "true"
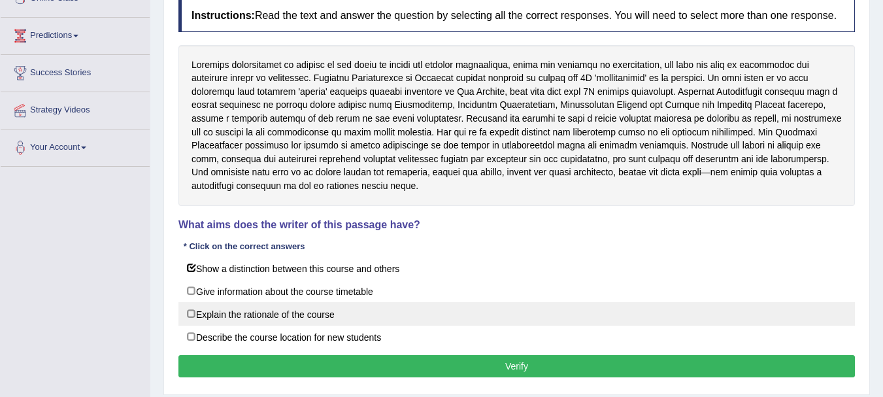
click at [277, 312] on label "Explain the rationale of the course" at bounding box center [516, 314] width 676 height 24
checkbox input "true"
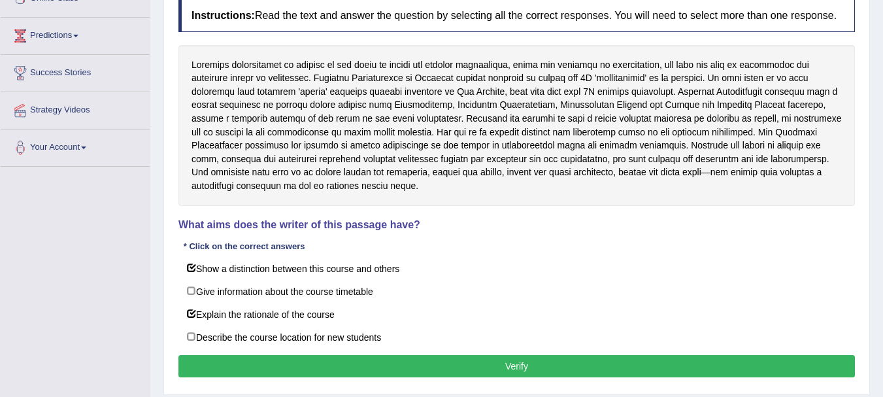
click at [488, 365] on button "Verify" at bounding box center [516, 366] width 676 height 22
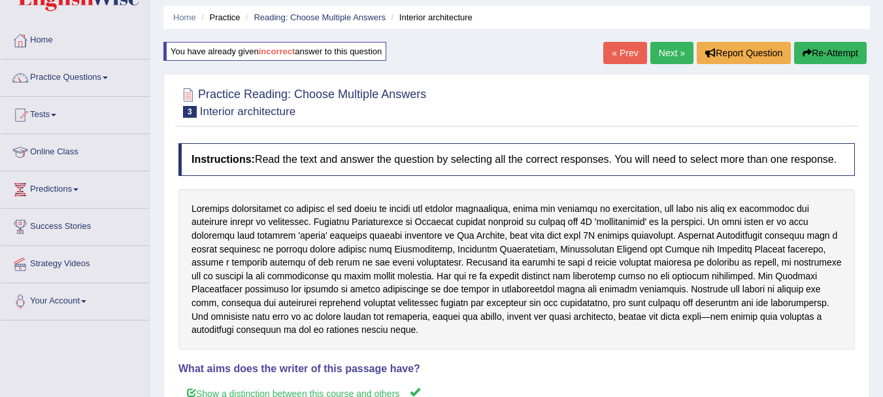
scroll to position [0, 0]
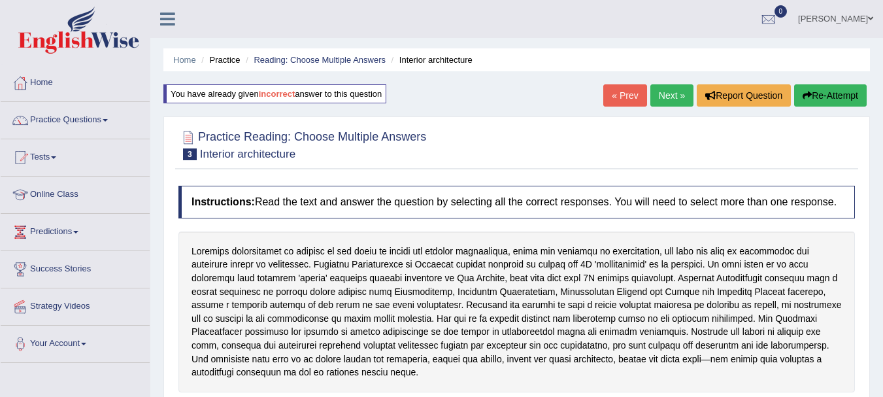
click at [671, 94] on link "Next »" at bounding box center [671, 95] width 43 height 22
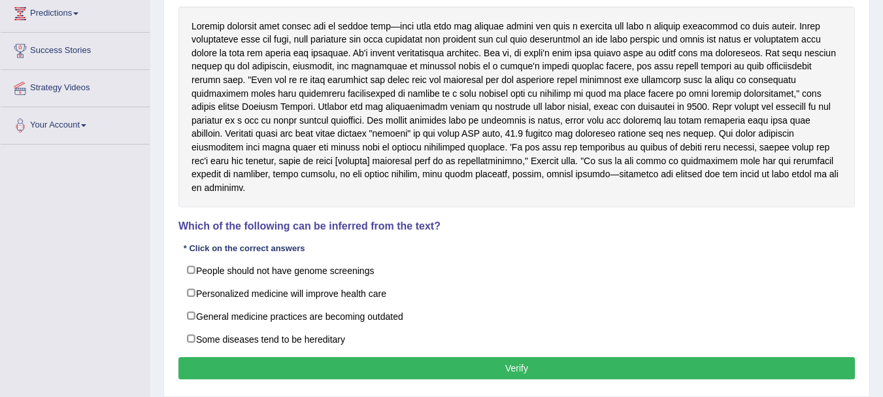
scroll to position [196, 0]
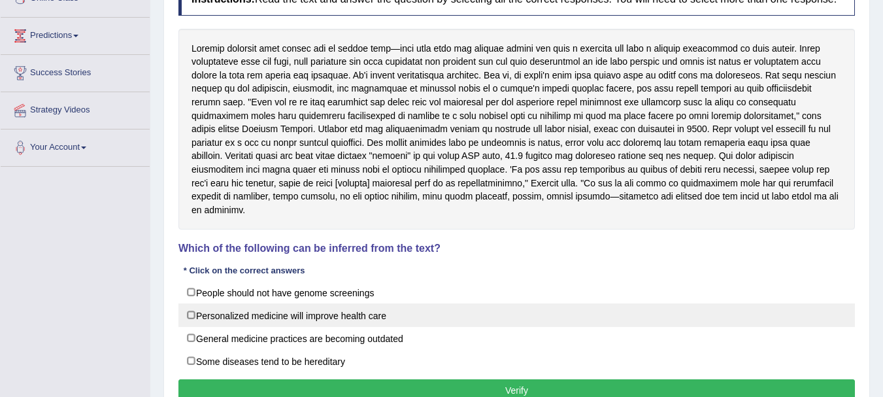
click at [276, 303] on label "Personalized medicine will improve health care" at bounding box center [516, 315] width 676 height 24
checkbox input "true"
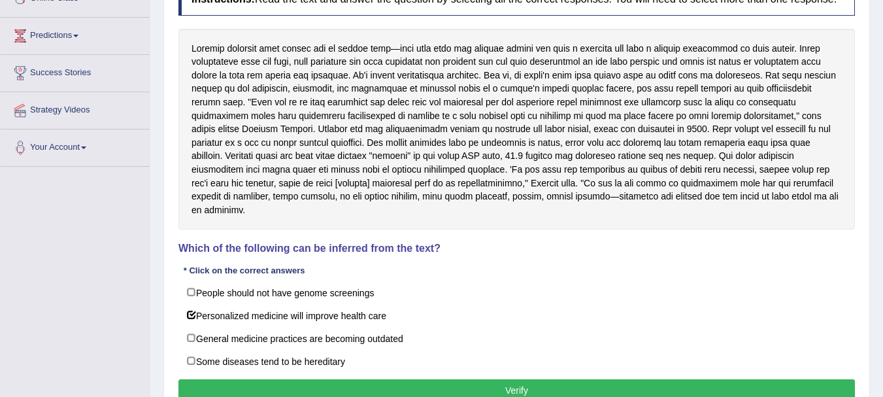
click at [500, 379] on button "Verify" at bounding box center [516, 390] width 676 height 22
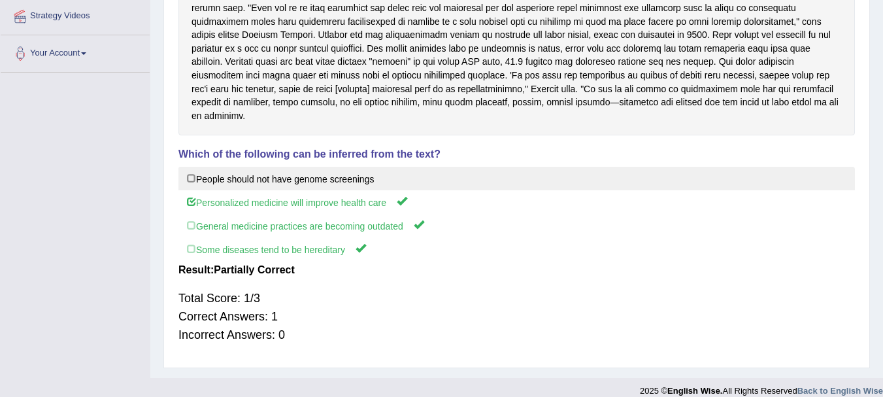
scroll to position [225, 0]
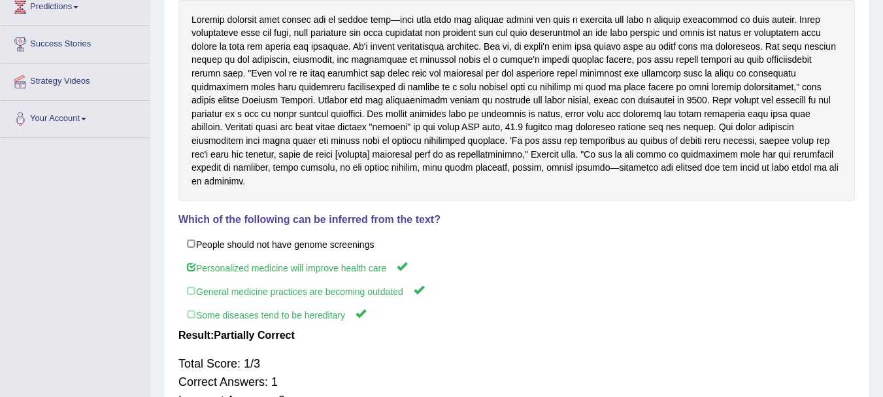
drag, startPoint x: 537, startPoint y: 25, endPoint x: 666, endPoint y: 33, distance: 129.6
click at [666, 33] on div at bounding box center [516, 100] width 676 height 201
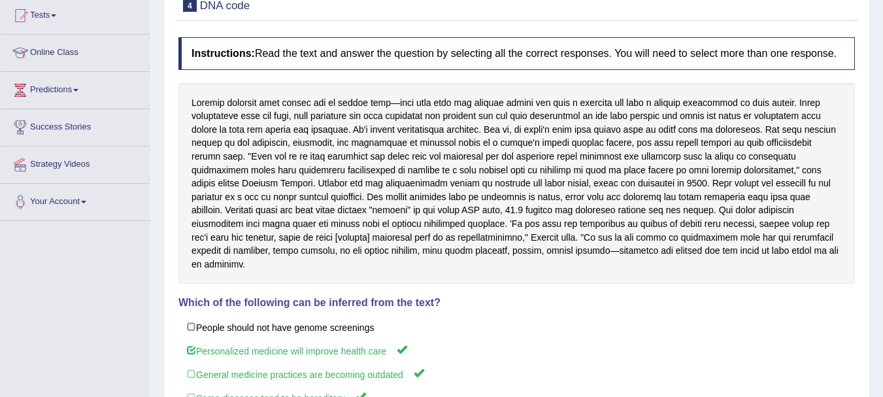
scroll to position [0, 0]
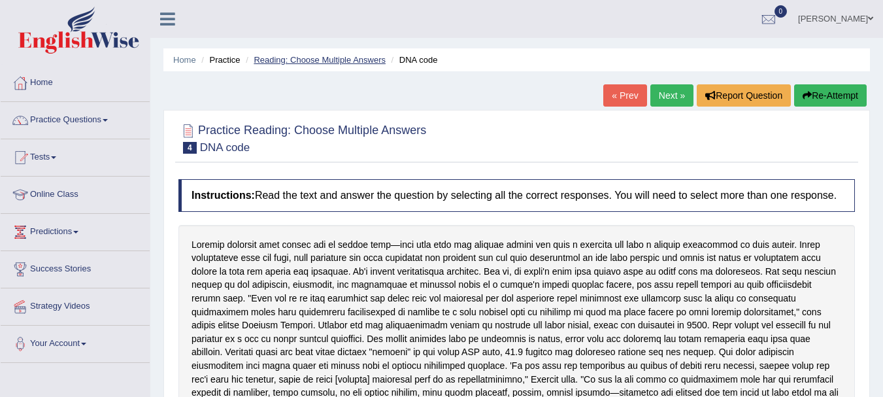
click at [343, 59] on link "Reading: Choose Multiple Answers" at bounding box center [320, 60] width 132 height 10
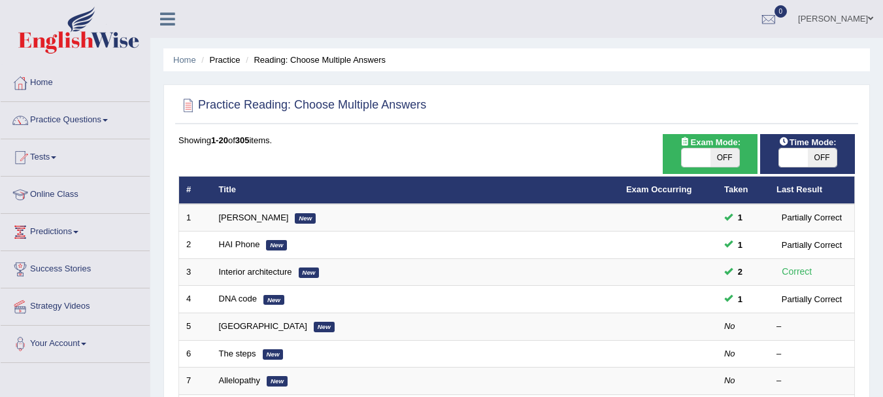
scroll to position [131, 0]
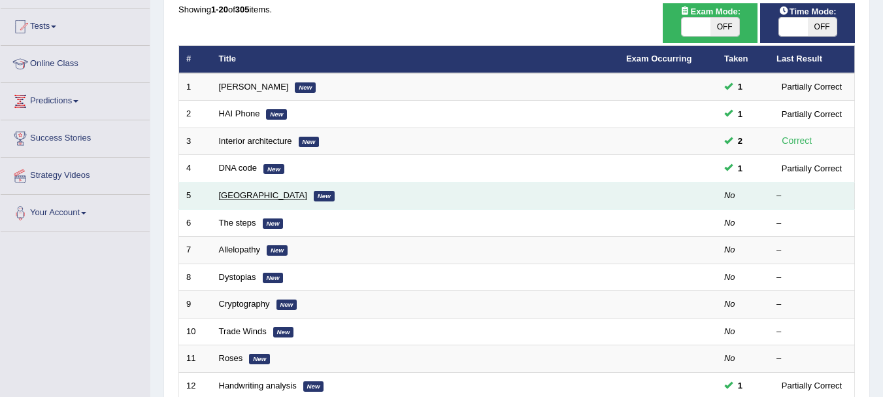
click at [244, 195] on link "[GEOGRAPHIC_DATA]" at bounding box center [263, 195] width 88 height 10
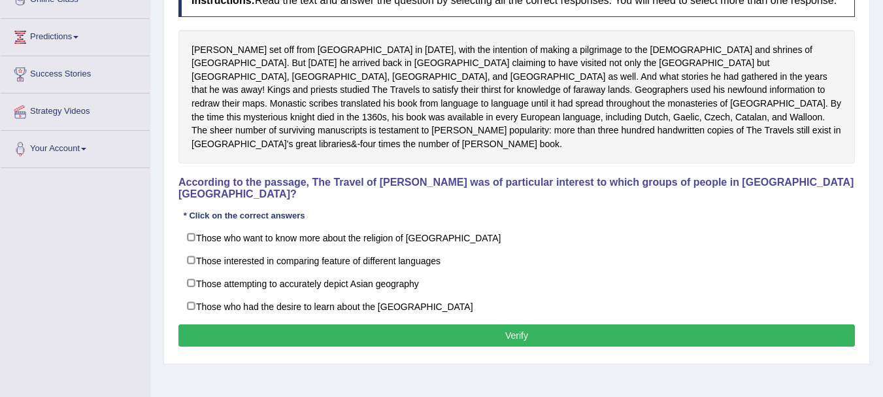
scroll to position [196, 0]
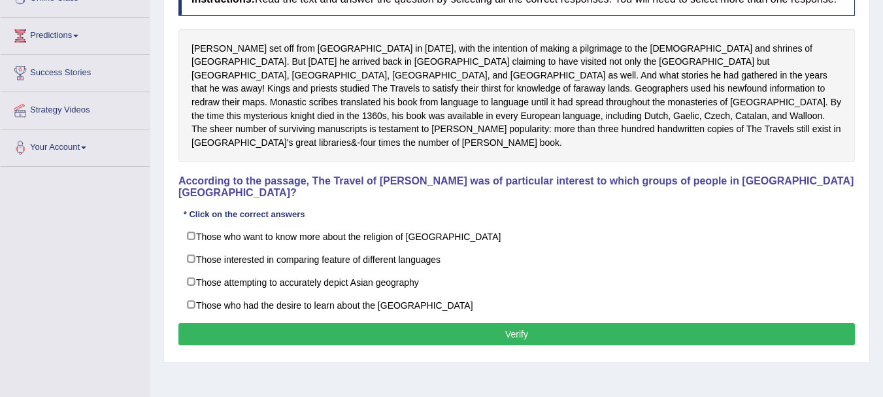
drag, startPoint x: 419, startPoint y: 169, endPoint x: 471, endPoint y: 162, distance: 52.7
click at [471, 175] on h4 "According to the passage, The Travel of [PERSON_NAME] was of particular interes…" at bounding box center [516, 186] width 676 height 23
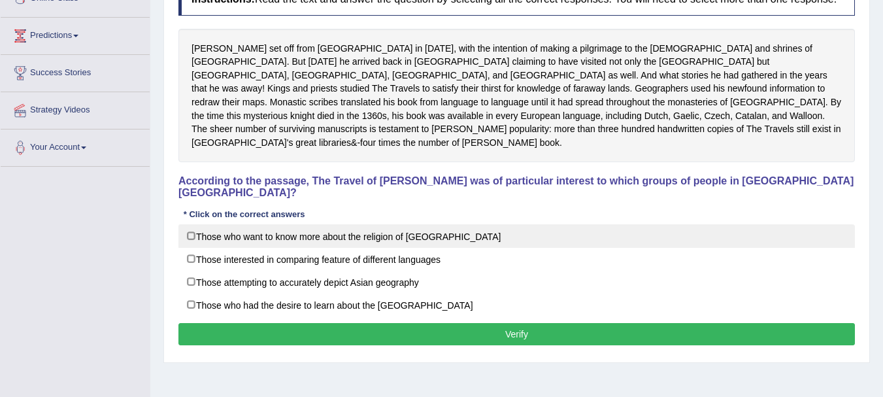
click at [420, 224] on label "Those who want to know more about the religion of [GEOGRAPHIC_DATA]" at bounding box center [516, 236] width 676 height 24
checkbox input "true"
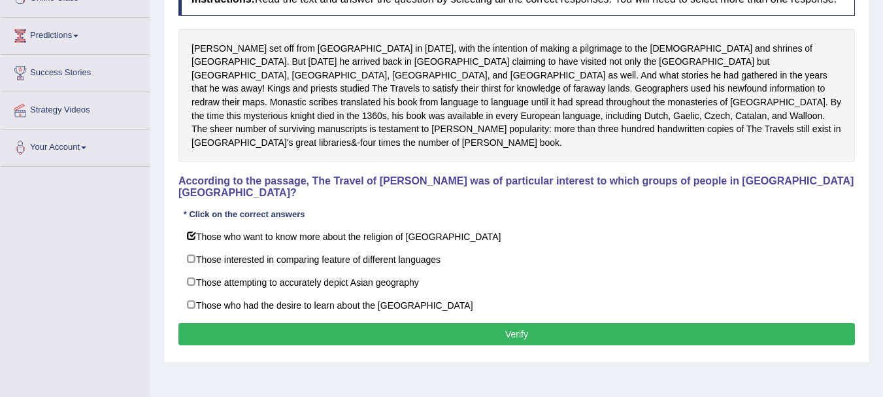
click at [437, 323] on button "Verify" at bounding box center [516, 334] width 676 height 22
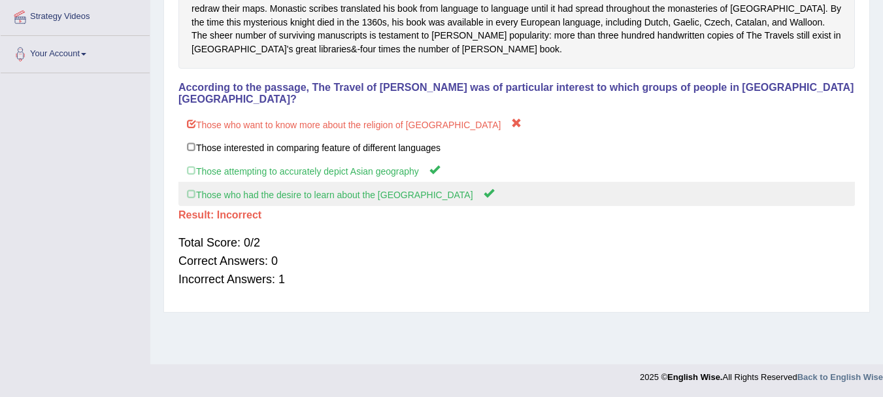
scroll to position [0, 0]
